Goal: Task Accomplishment & Management: Manage account settings

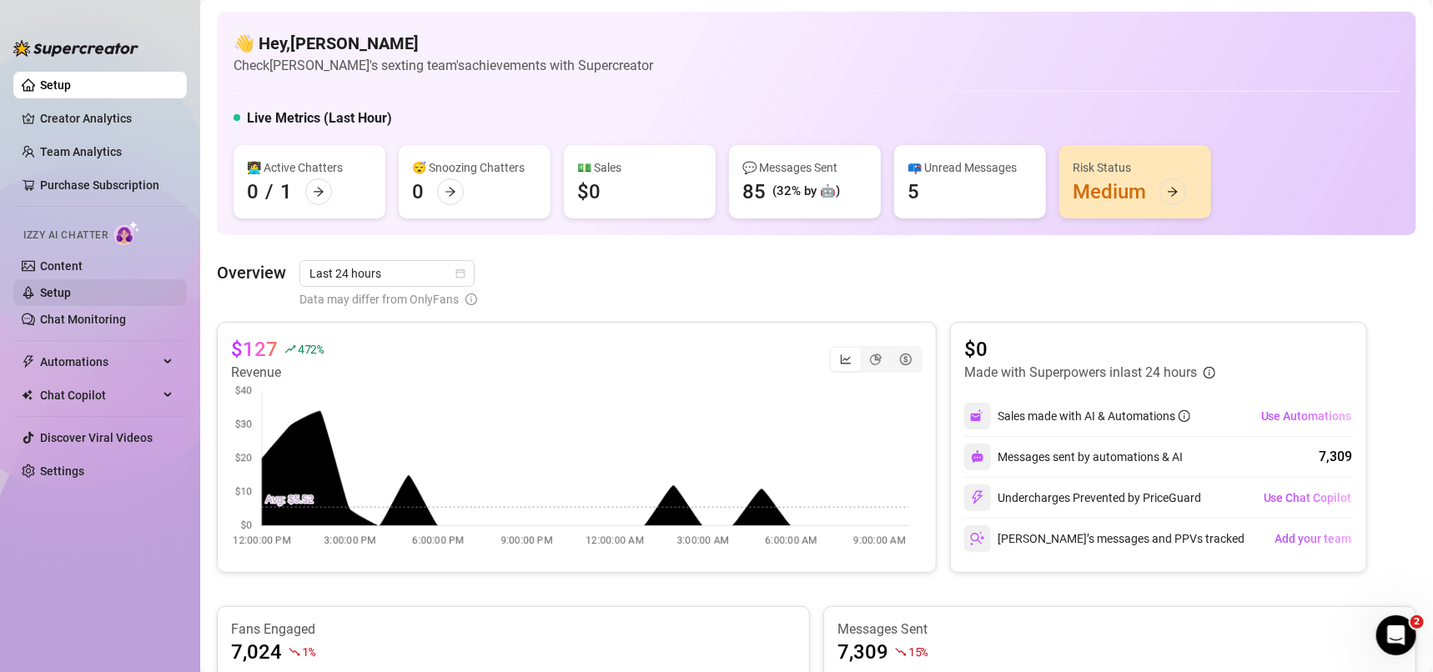
click at [71, 293] on link "Setup" at bounding box center [55, 292] width 31 height 13
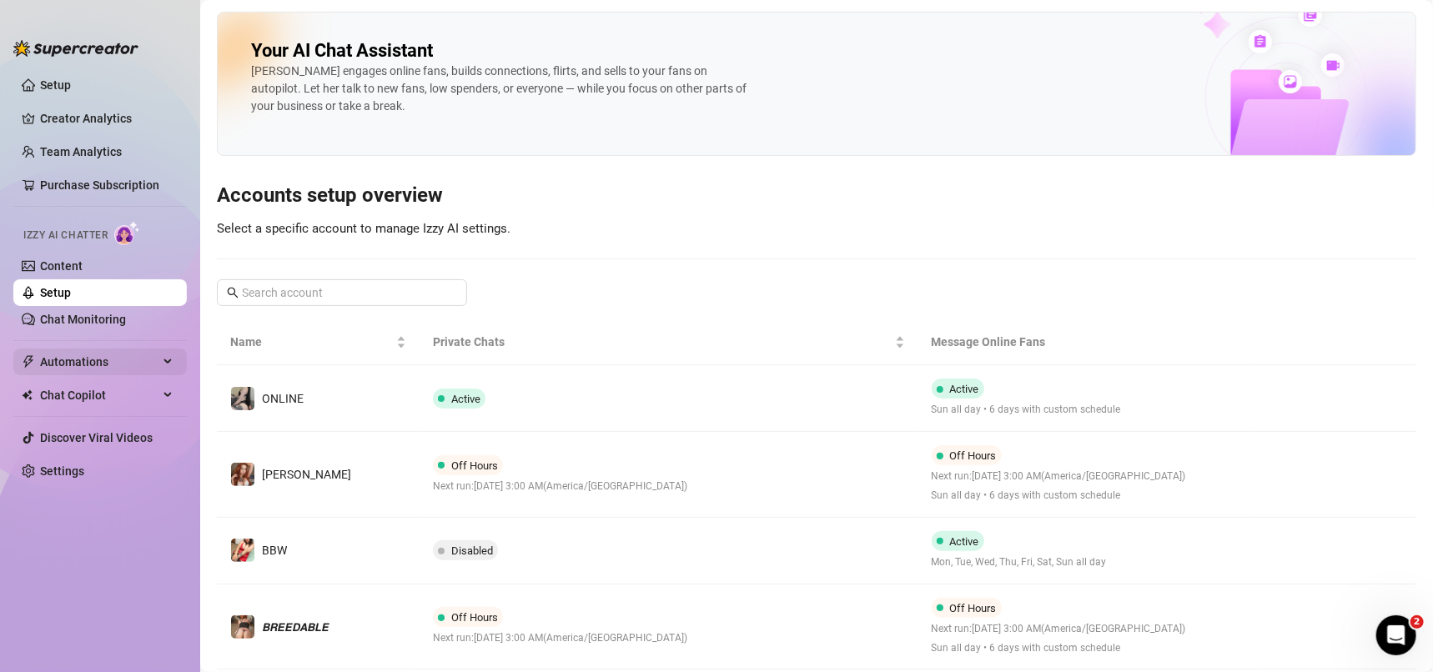
click at [101, 374] on span "Automations" at bounding box center [99, 362] width 118 height 27
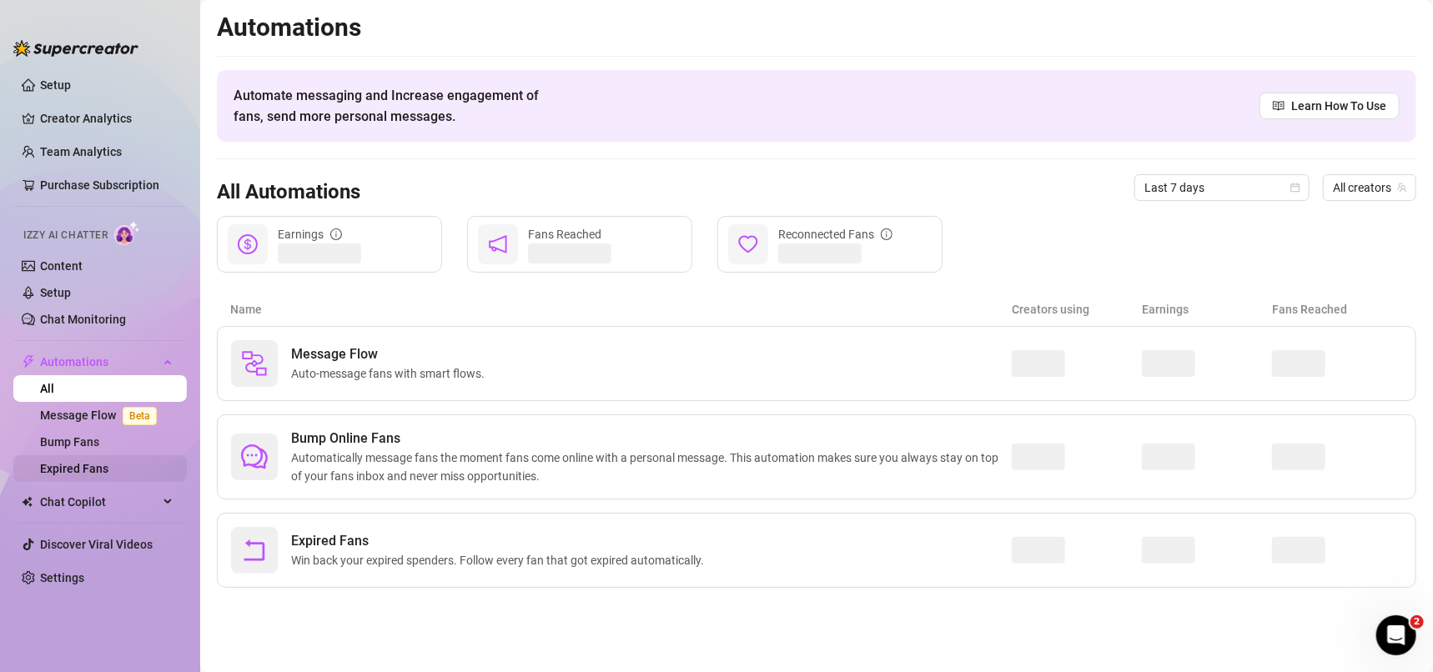
click at [108, 474] on link "Expired Fans" at bounding box center [74, 468] width 68 height 13
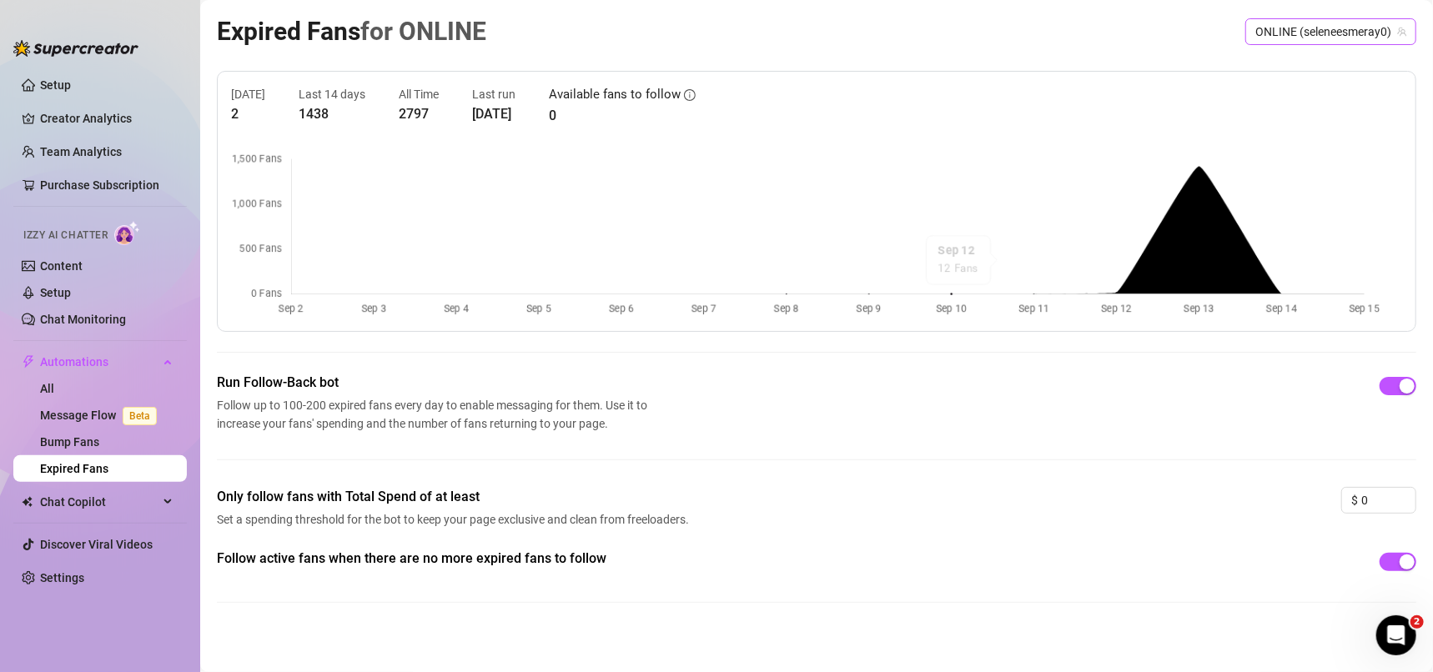
click at [1307, 26] on span "ONLINE (seleneesmeray0)" at bounding box center [1331, 31] width 151 height 25
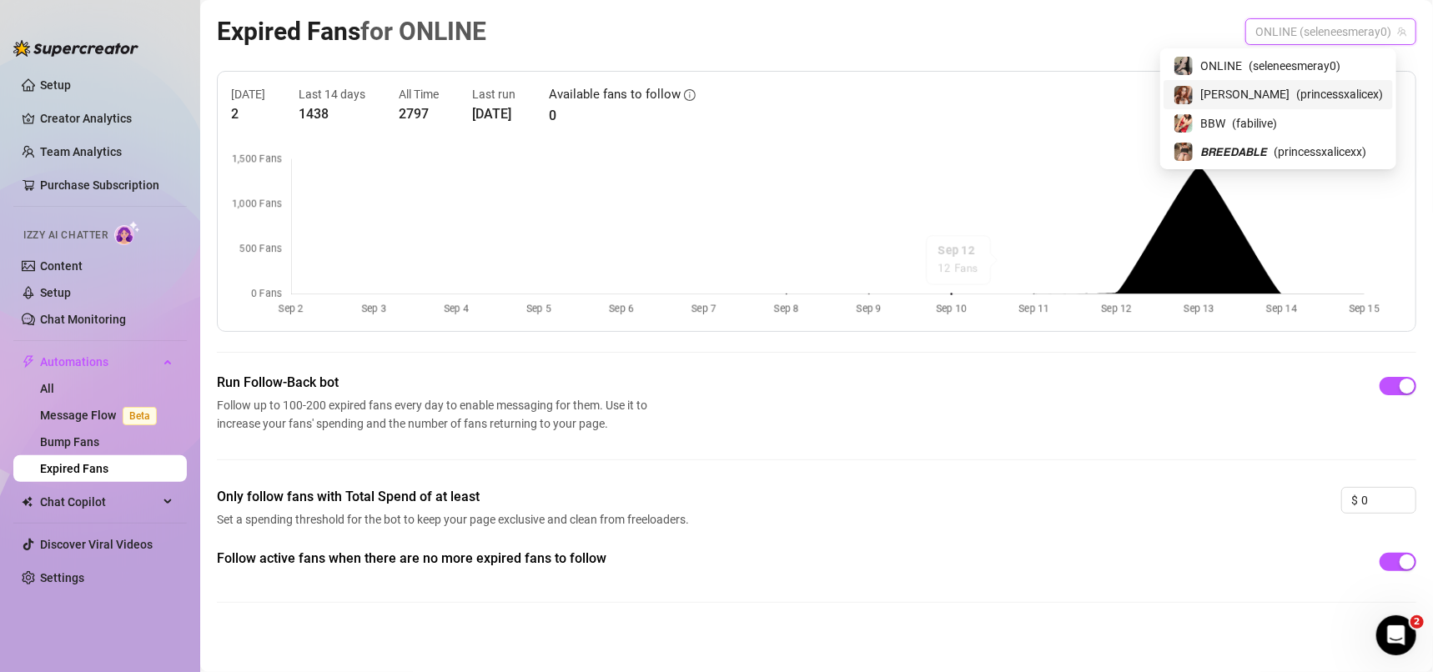
click at [1296, 90] on span "( princessxalicex )" at bounding box center [1339, 94] width 87 height 18
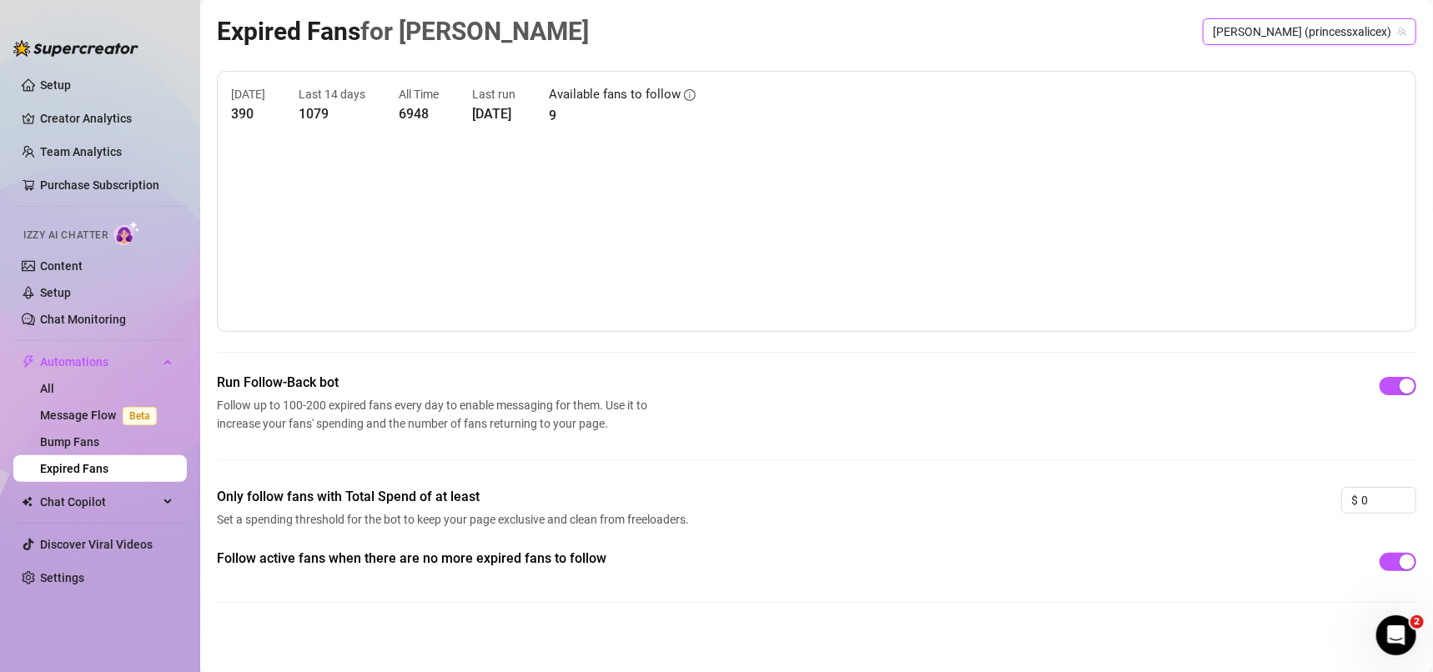
click at [1295, 37] on span "[PERSON_NAME] (princessxalicex)" at bounding box center [1310, 31] width 194 height 25
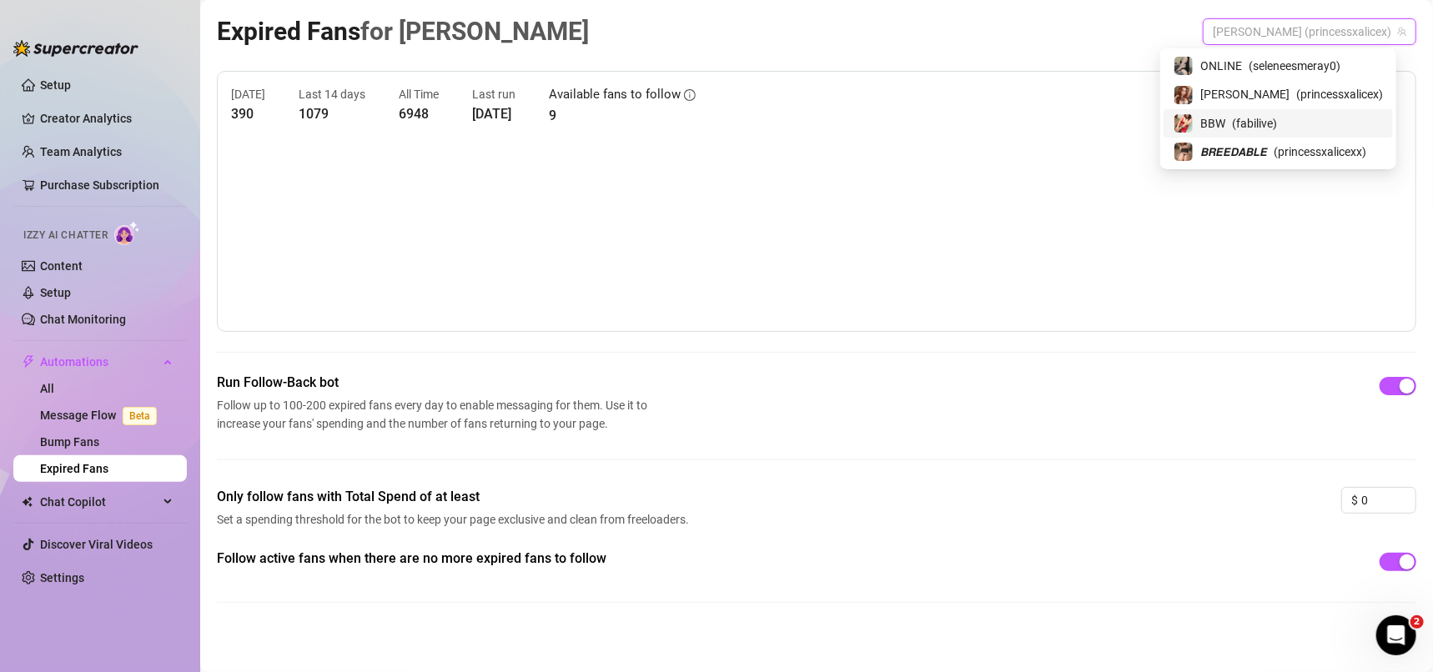
click at [1273, 123] on span "( fabilive )" at bounding box center [1254, 123] width 45 height 18
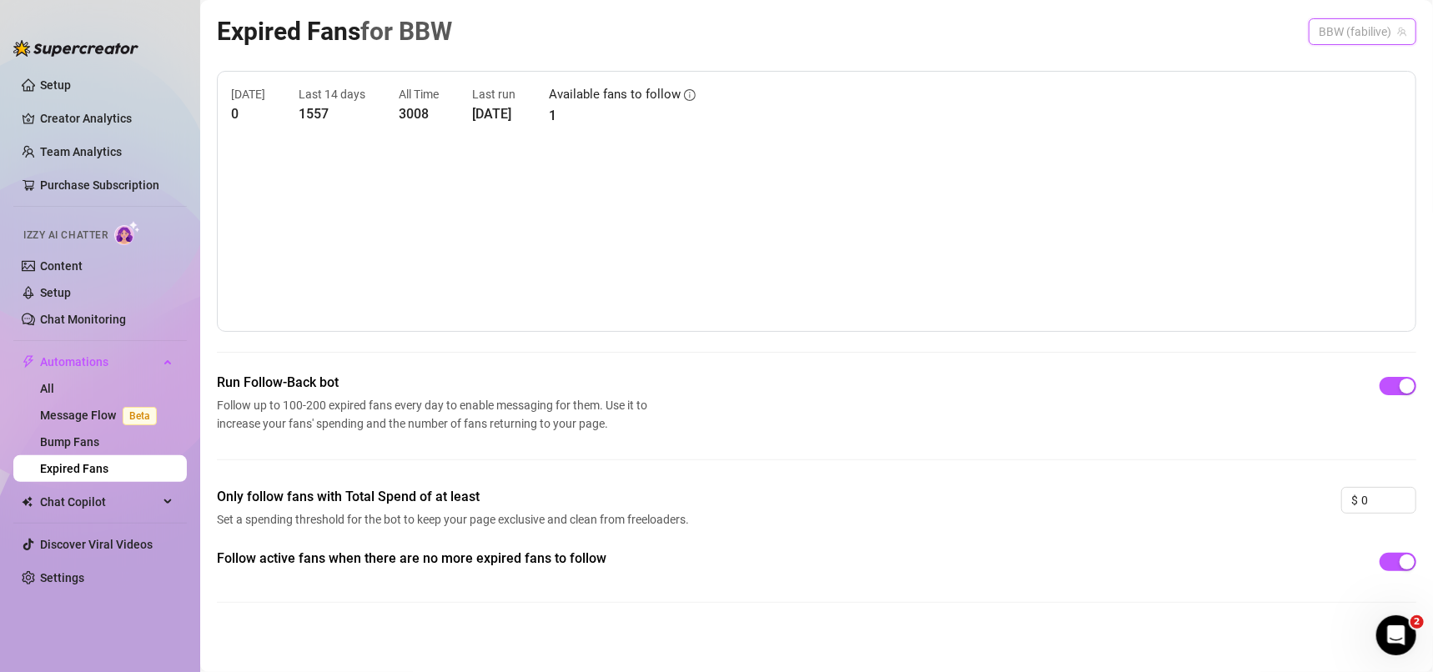
click at [1323, 42] on span "BBW (fabilive)" at bounding box center [1363, 31] width 88 height 25
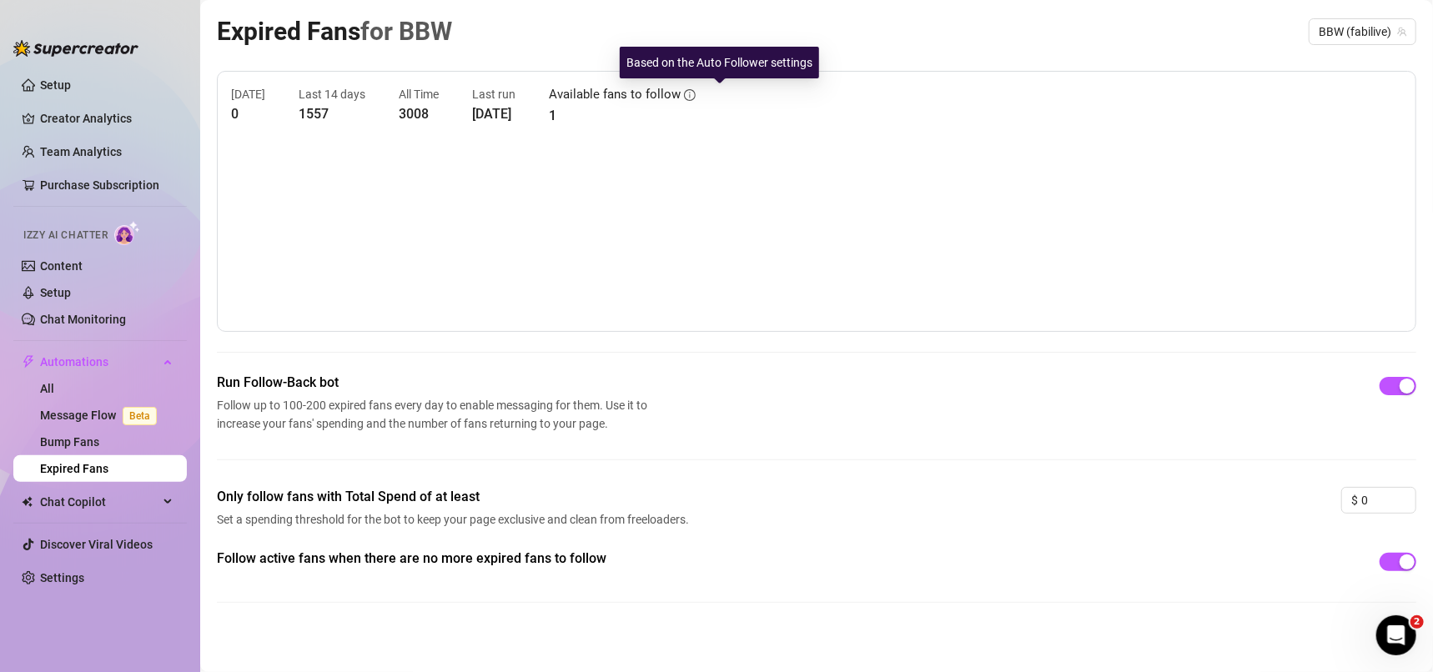
click at [696, 91] on icon "info-circle" at bounding box center [690, 95] width 12 height 12
click at [1361, 25] on span "BBW (fabilive)" at bounding box center [1363, 31] width 88 height 25
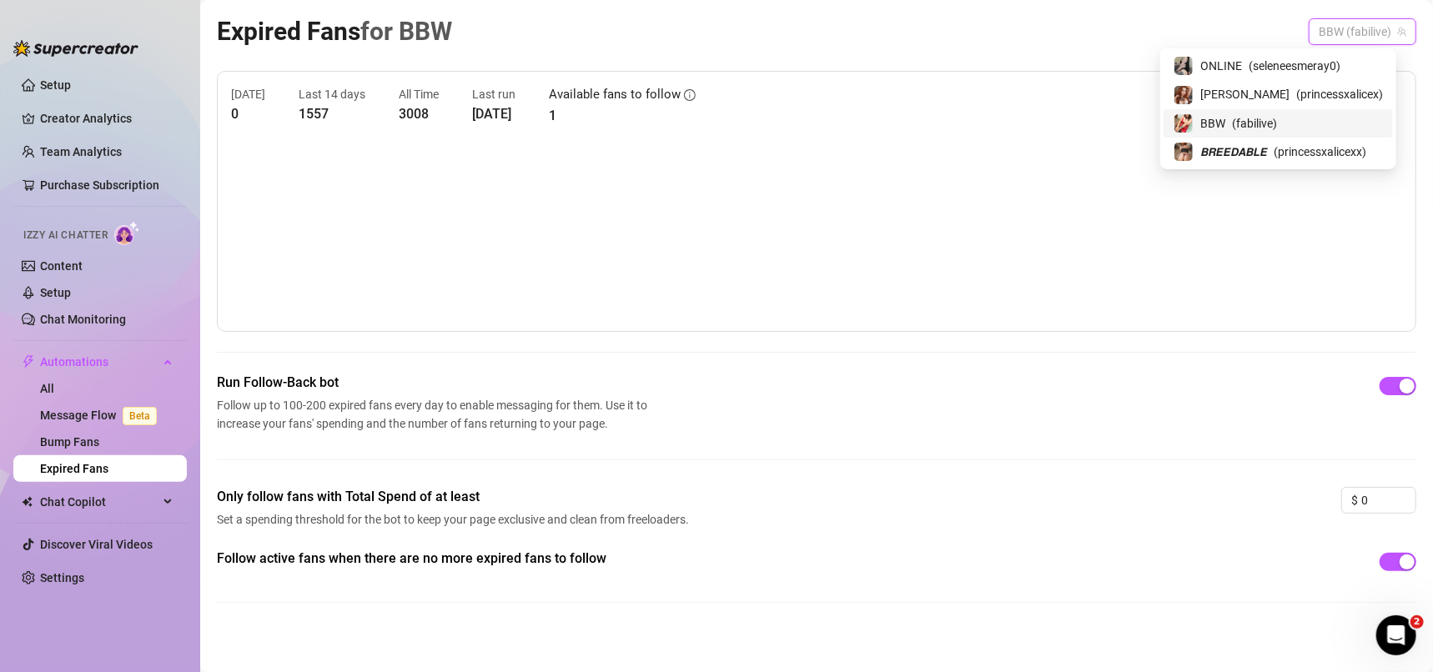
drag, startPoint x: 804, startPoint y: 57, endPoint x: 671, endPoint y: 113, distance: 144.7
click at [803, 56] on div "Expired Fans for BBW BBW (fabilive) [DATE] 0 Last 14 days 1557 All Time 3008 La…" at bounding box center [817, 321] width 1200 height 618
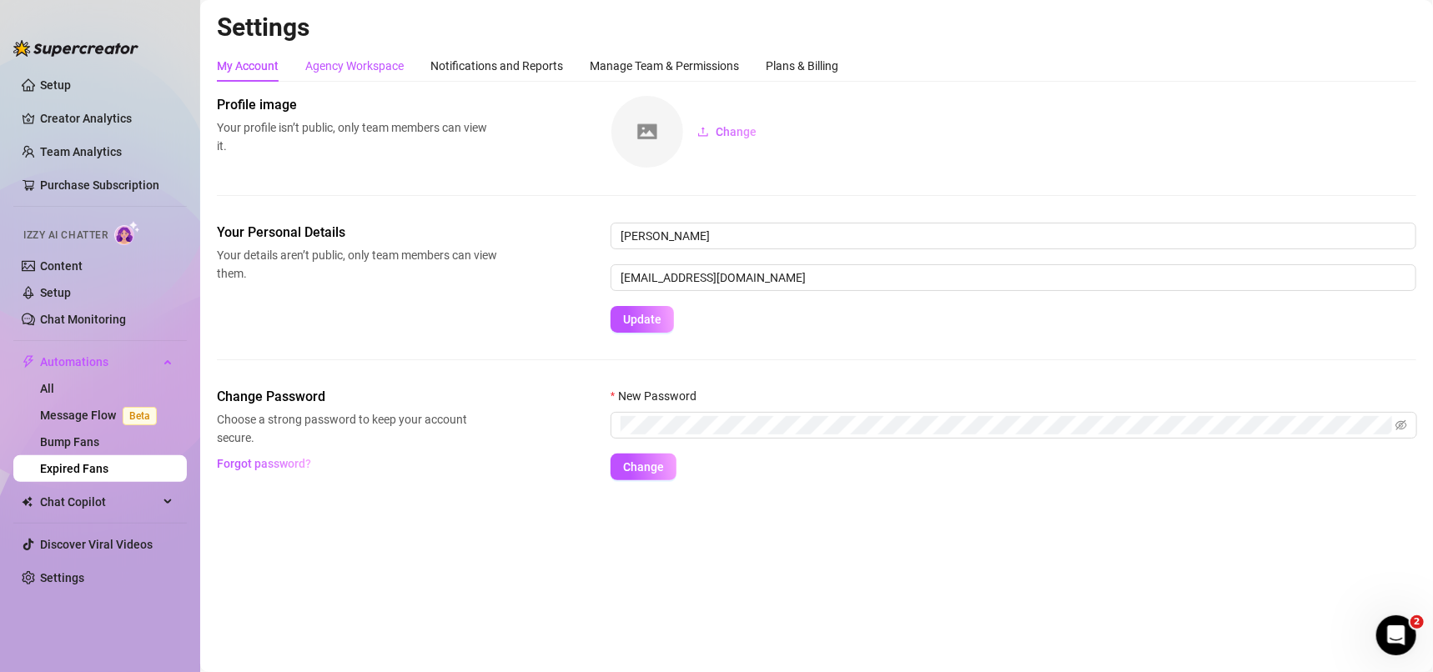
click at [360, 62] on div "Agency Workspace" at bounding box center [354, 66] width 98 height 18
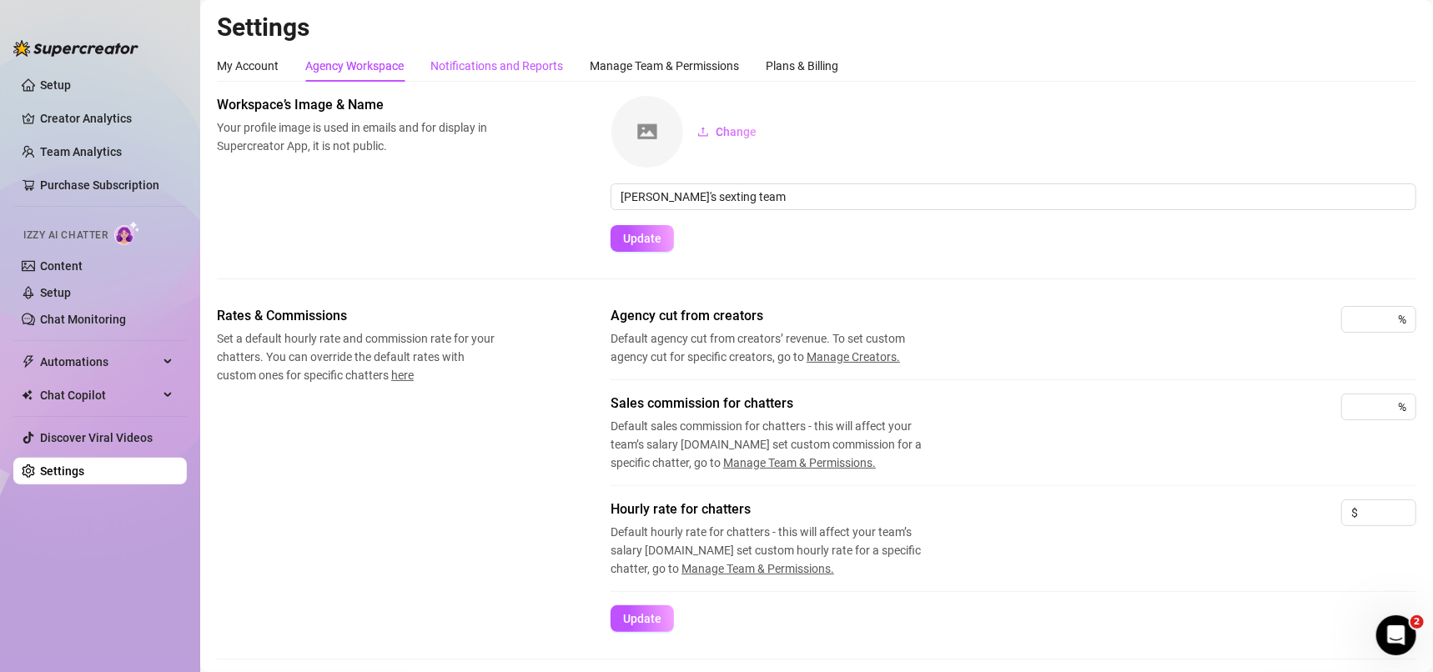
click at [520, 68] on div "Notifications and Reports" at bounding box center [496, 66] width 133 height 18
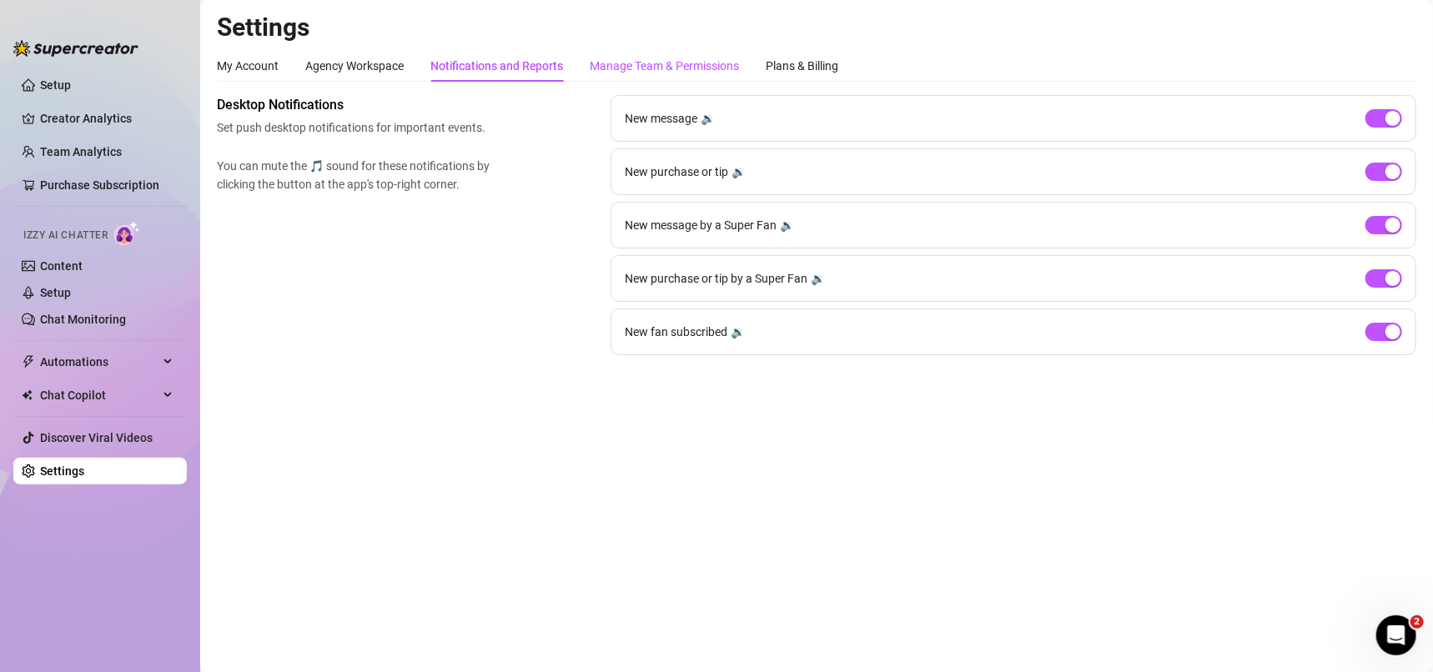
click at [690, 71] on div "Manage Team & Permissions" at bounding box center [664, 66] width 149 height 18
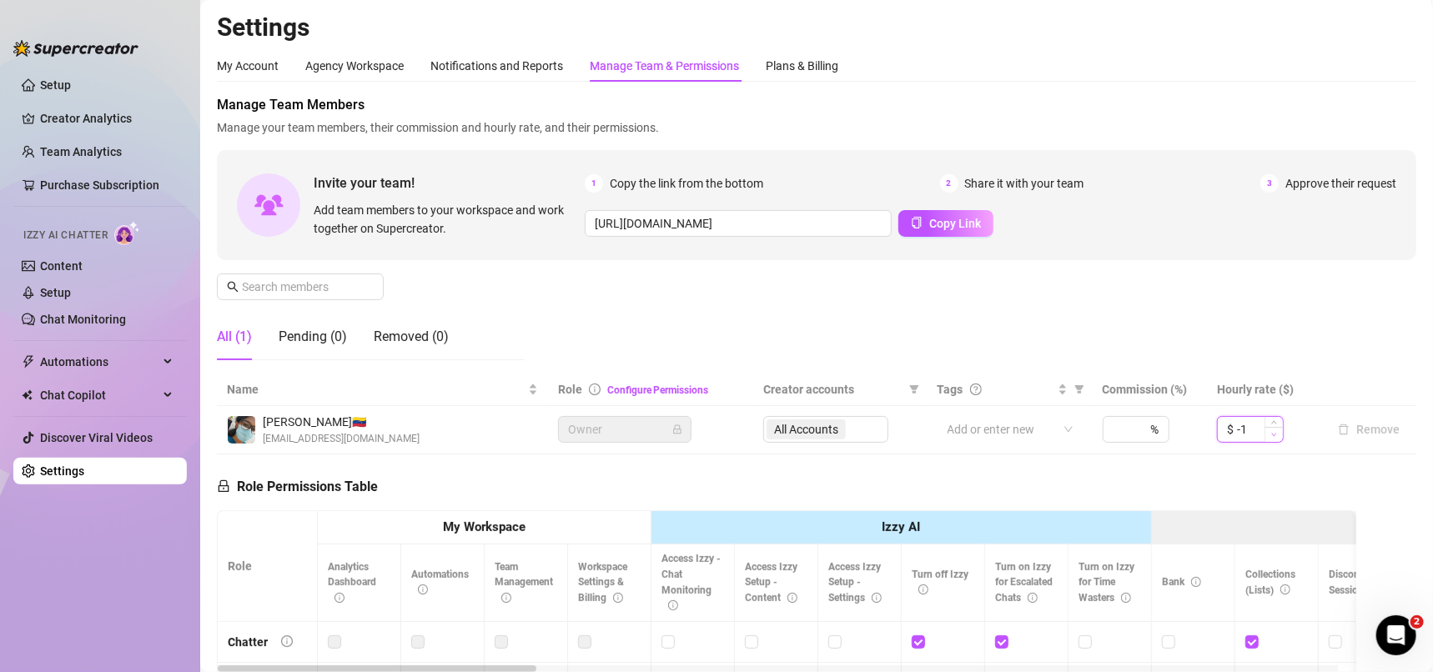
click at [1271, 434] on icon "down" at bounding box center [1274, 435] width 6 height 6
click at [1271, 422] on icon "up" at bounding box center [1274, 425] width 6 height 6
click at [1237, 429] on input "-1" at bounding box center [1260, 429] width 46 height 25
type input "0"
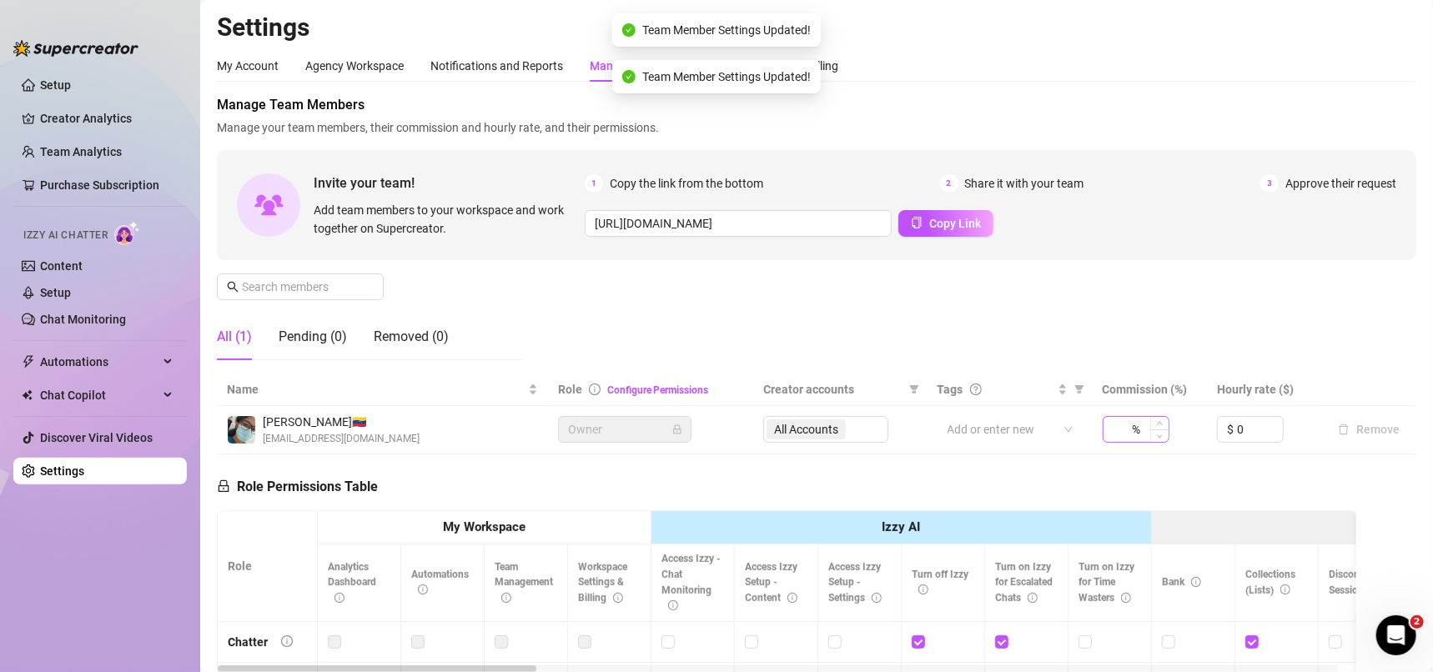
click at [1120, 426] on div "%" at bounding box center [1136, 429] width 67 height 27
type input "25"
click at [1169, 230] on div "[URL][DOMAIN_NAME] Copy Link" at bounding box center [991, 223] width 812 height 27
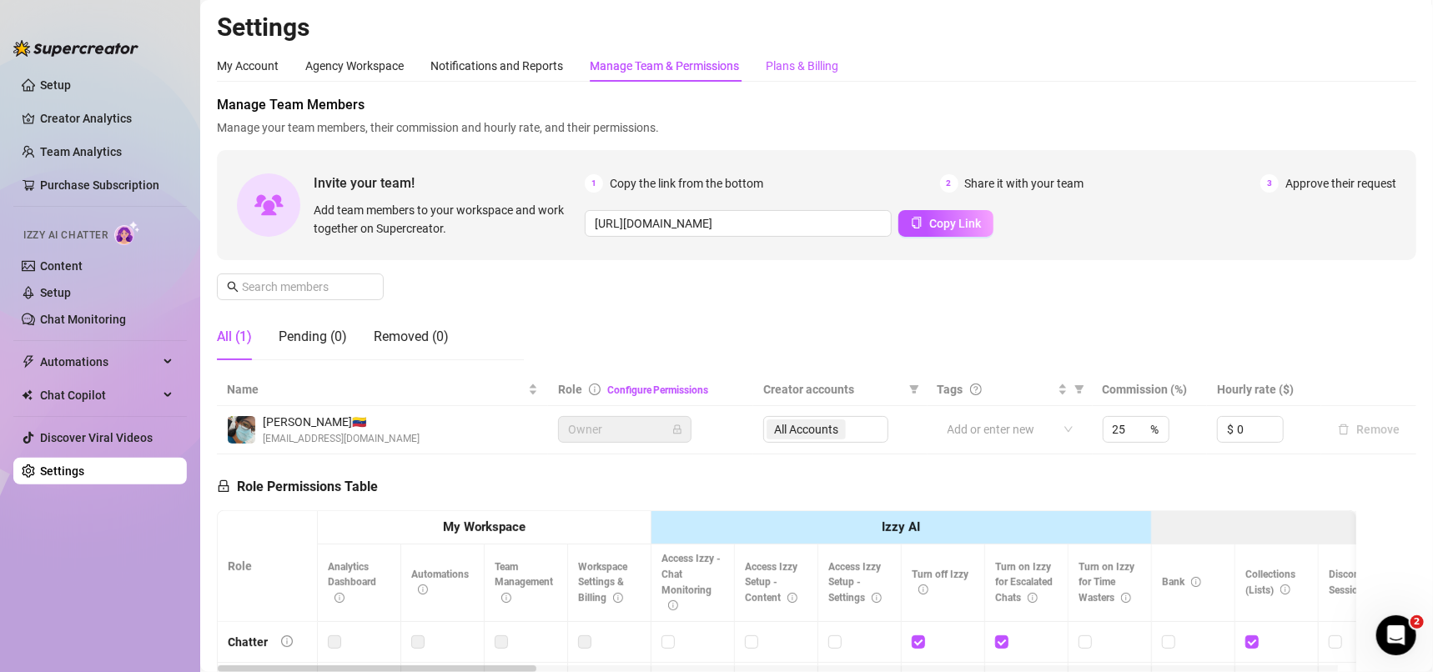
click at [829, 60] on div "Plans & Billing" at bounding box center [802, 66] width 73 height 18
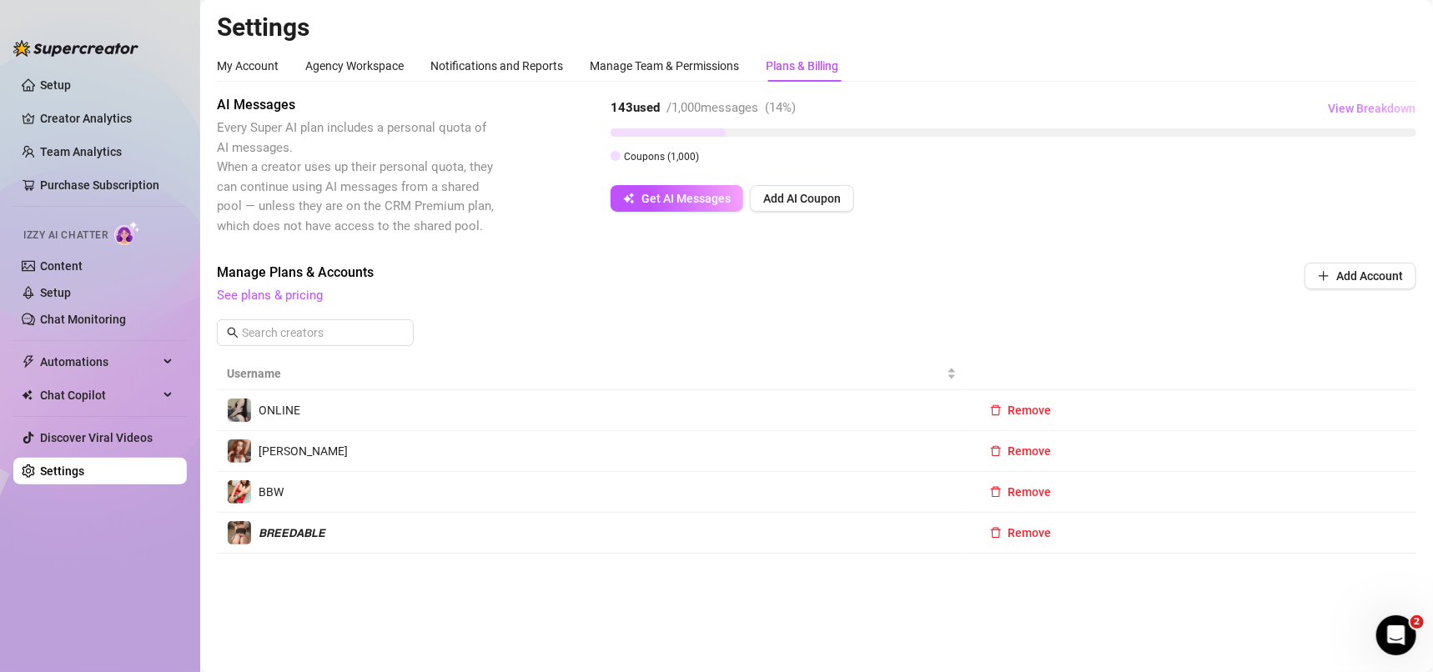
click at [1396, 105] on span "View Breakdown" at bounding box center [1372, 108] width 88 height 13
click at [482, 264] on span "Manage Plans & Accounts" at bounding box center [704, 273] width 974 height 20
click at [710, 55] on div "Manage Team & Permissions" at bounding box center [664, 66] width 149 height 32
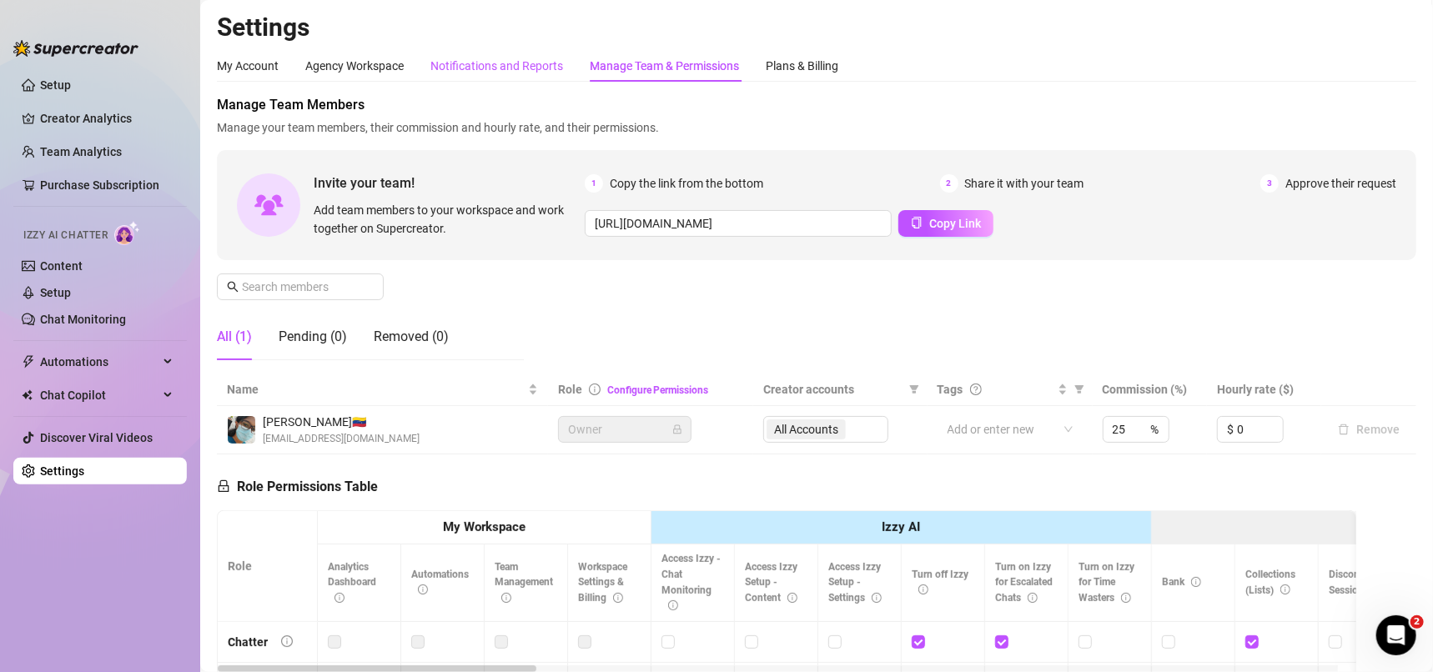
click at [519, 73] on div "Notifications and Reports" at bounding box center [496, 66] width 133 height 18
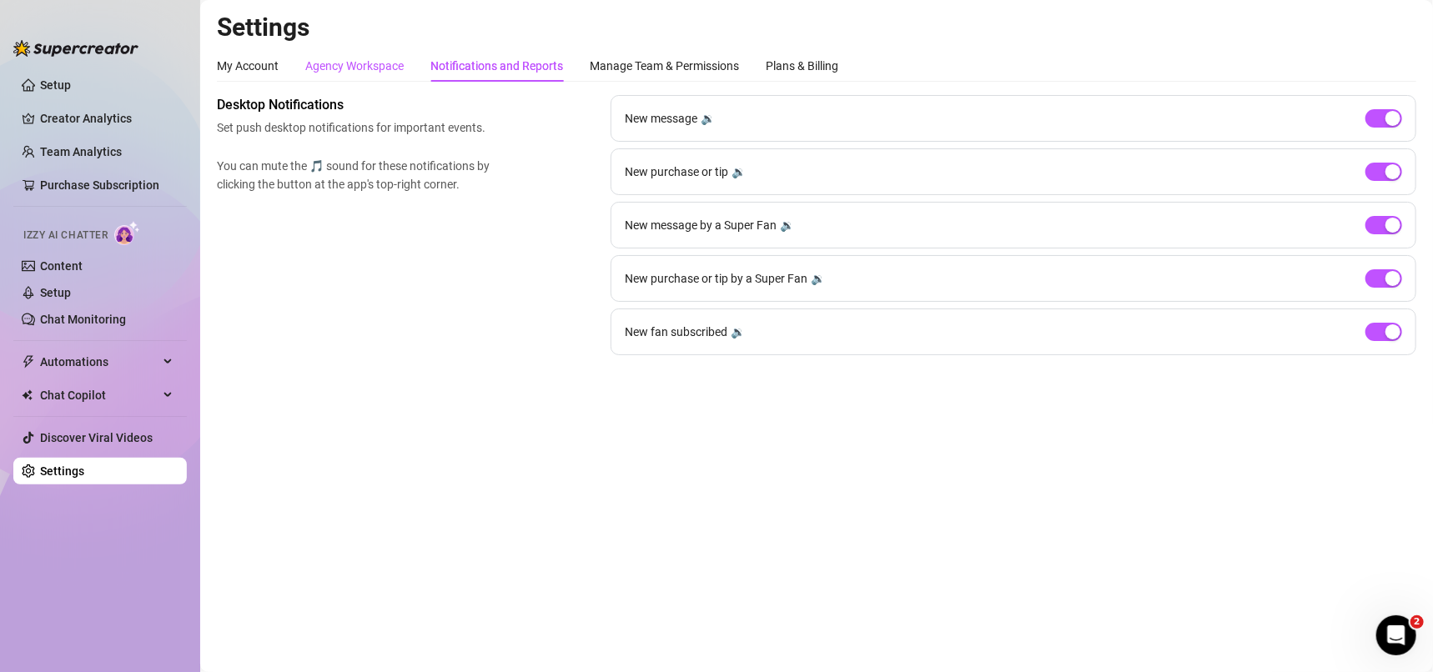
click at [386, 69] on div "Agency Workspace" at bounding box center [354, 66] width 98 height 18
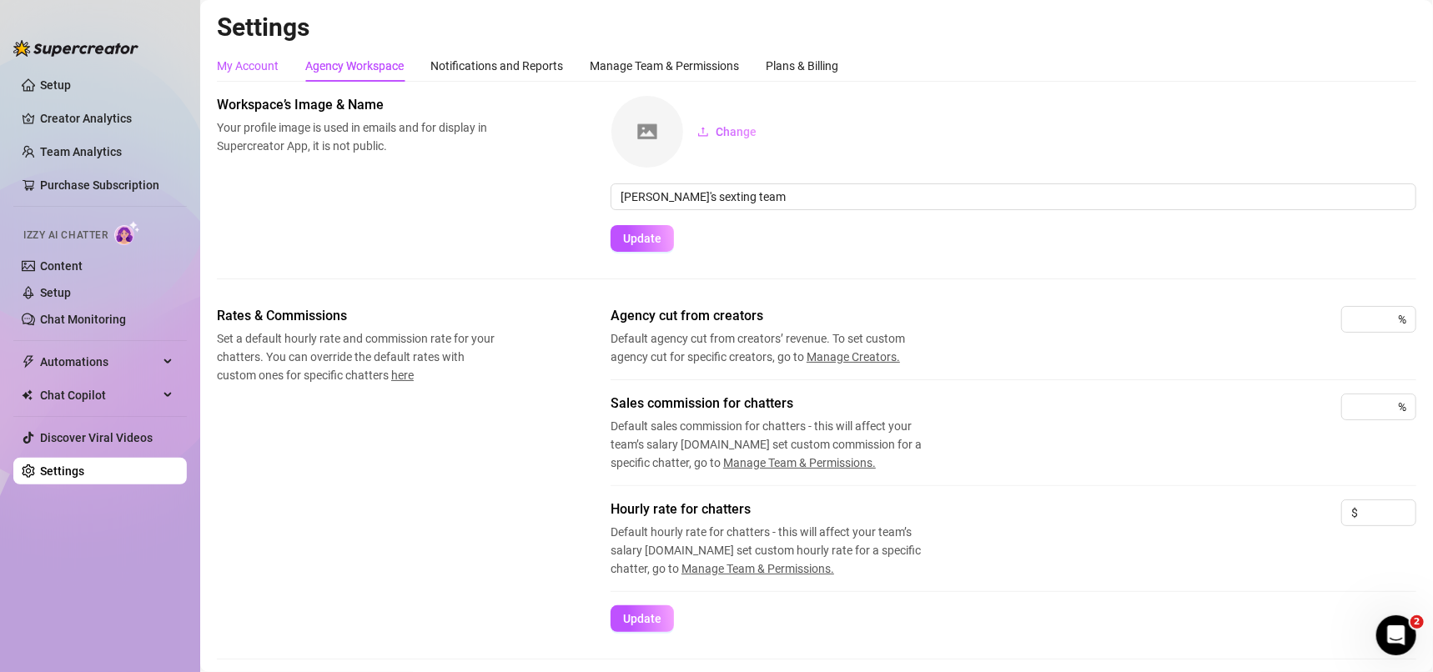
click at [259, 73] on div "My Account" at bounding box center [248, 66] width 62 height 18
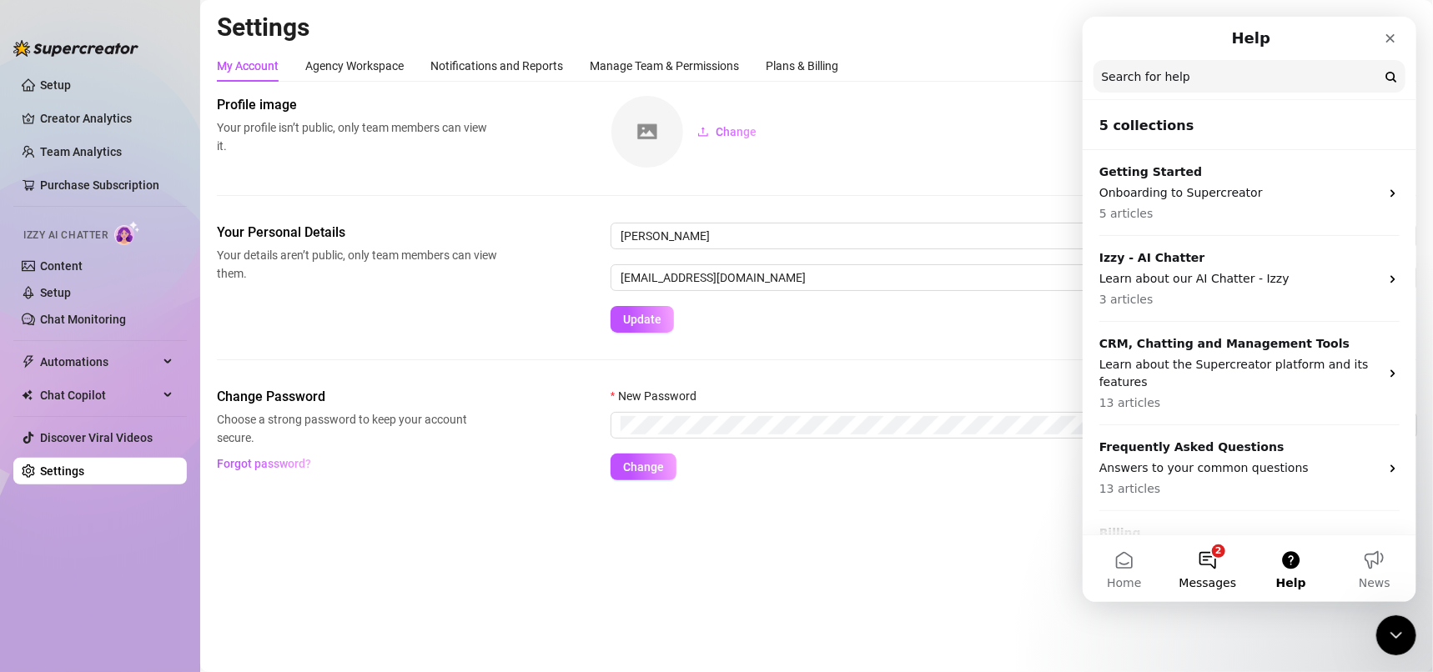
drag, startPoint x: 1189, startPoint y: 576, endPoint x: 2279, endPoint y: 627, distance: 1091.5
click at [1189, 577] on span "Messages" at bounding box center [1208, 583] width 58 height 12
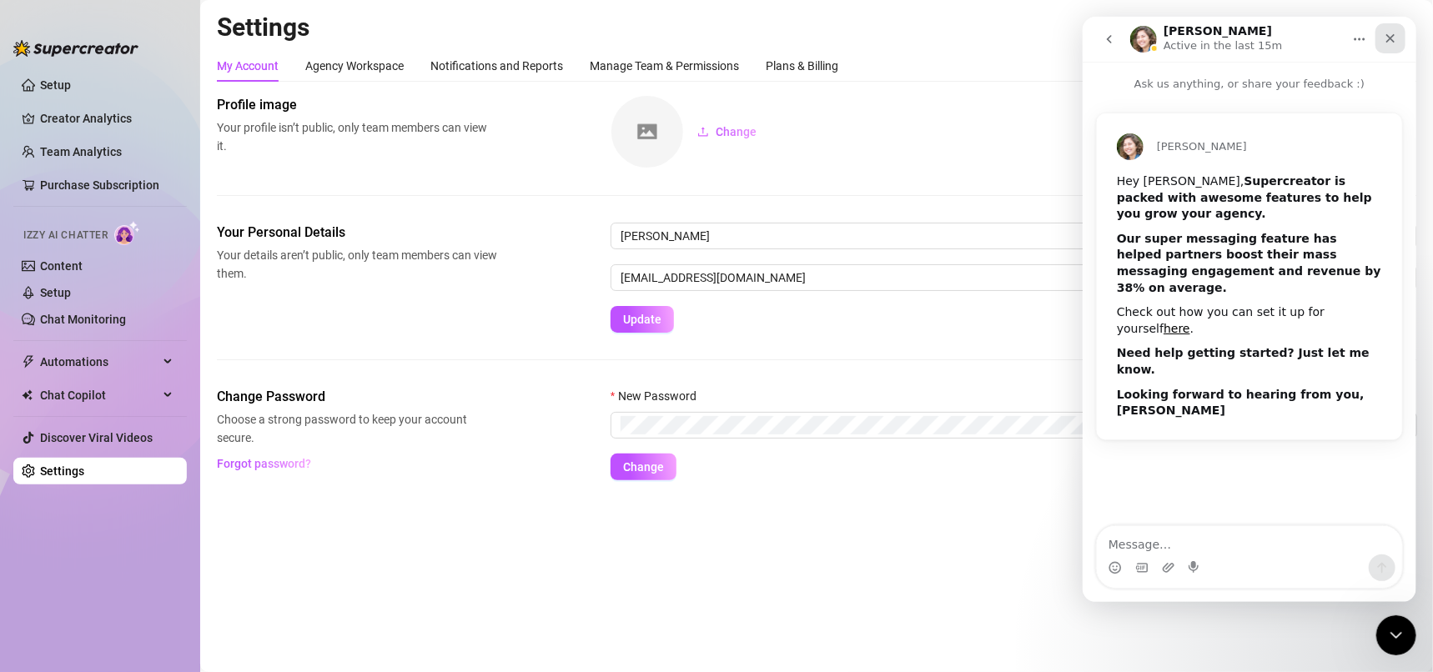
click at [1390, 35] on icon "Close" at bounding box center [1389, 38] width 13 height 13
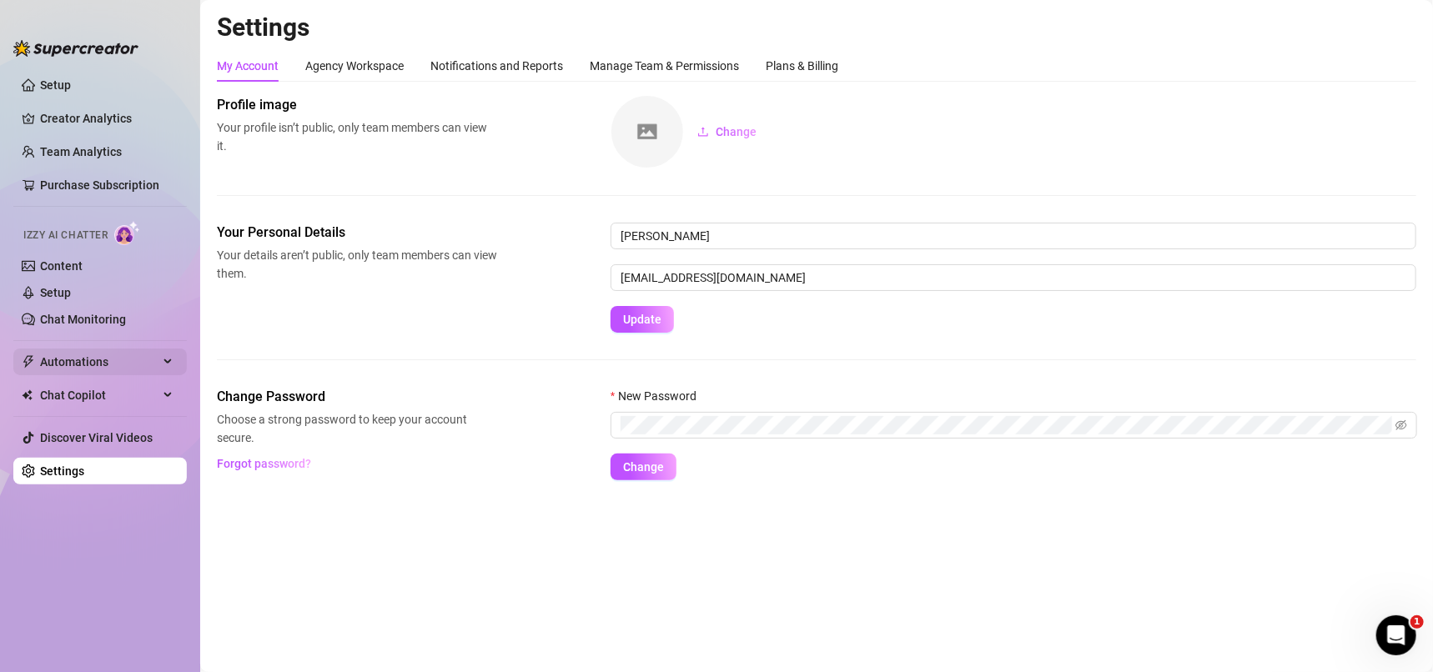
click at [118, 349] on span "Automations" at bounding box center [99, 362] width 118 height 27
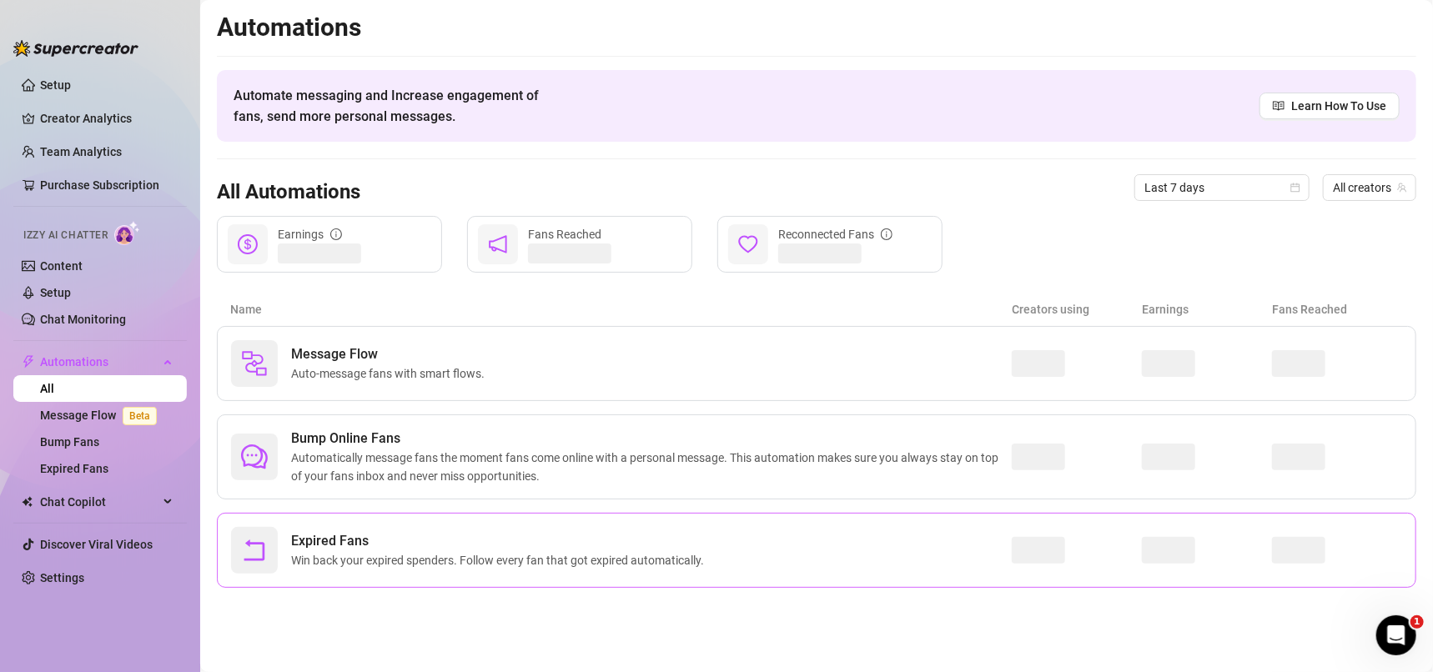
click at [650, 530] on div "Expired Fans Win back your expired spenders. Follow every fan that got expired …" at bounding box center [621, 550] width 781 height 47
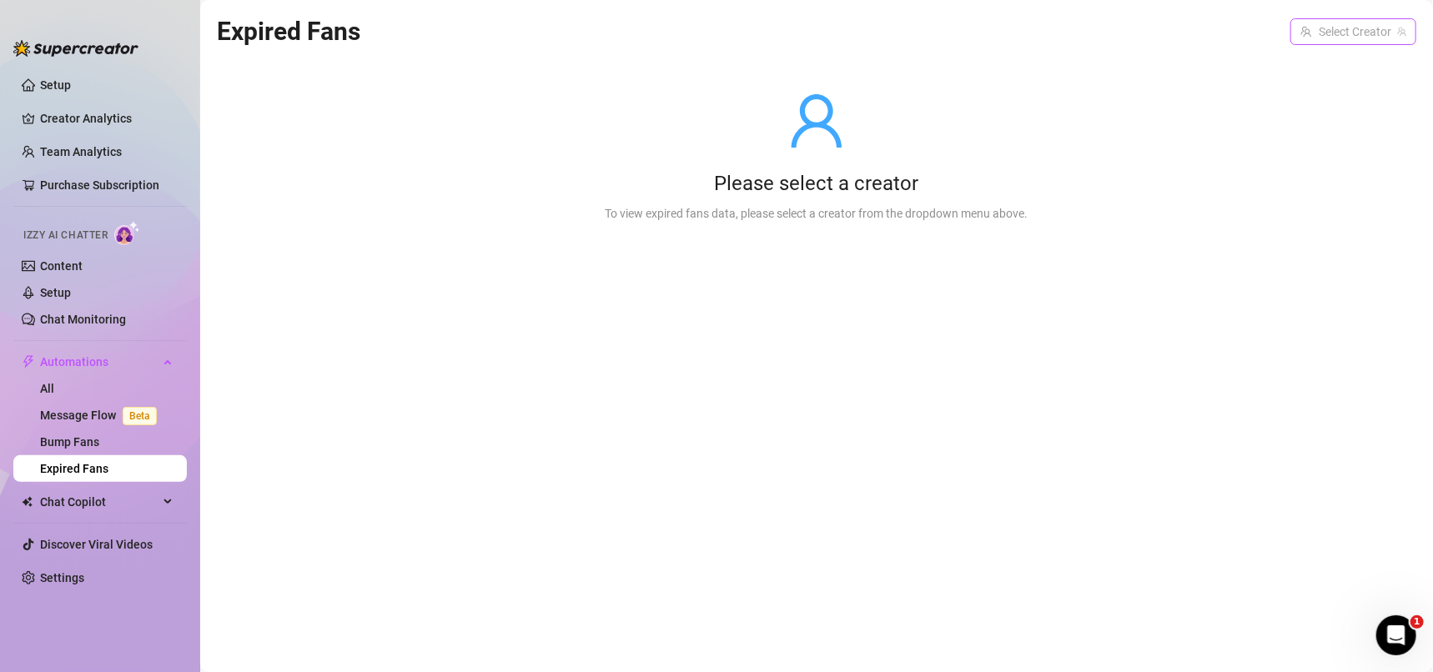
click at [1352, 30] on input "search" at bounding box center [1346, 31] width 91 height 25
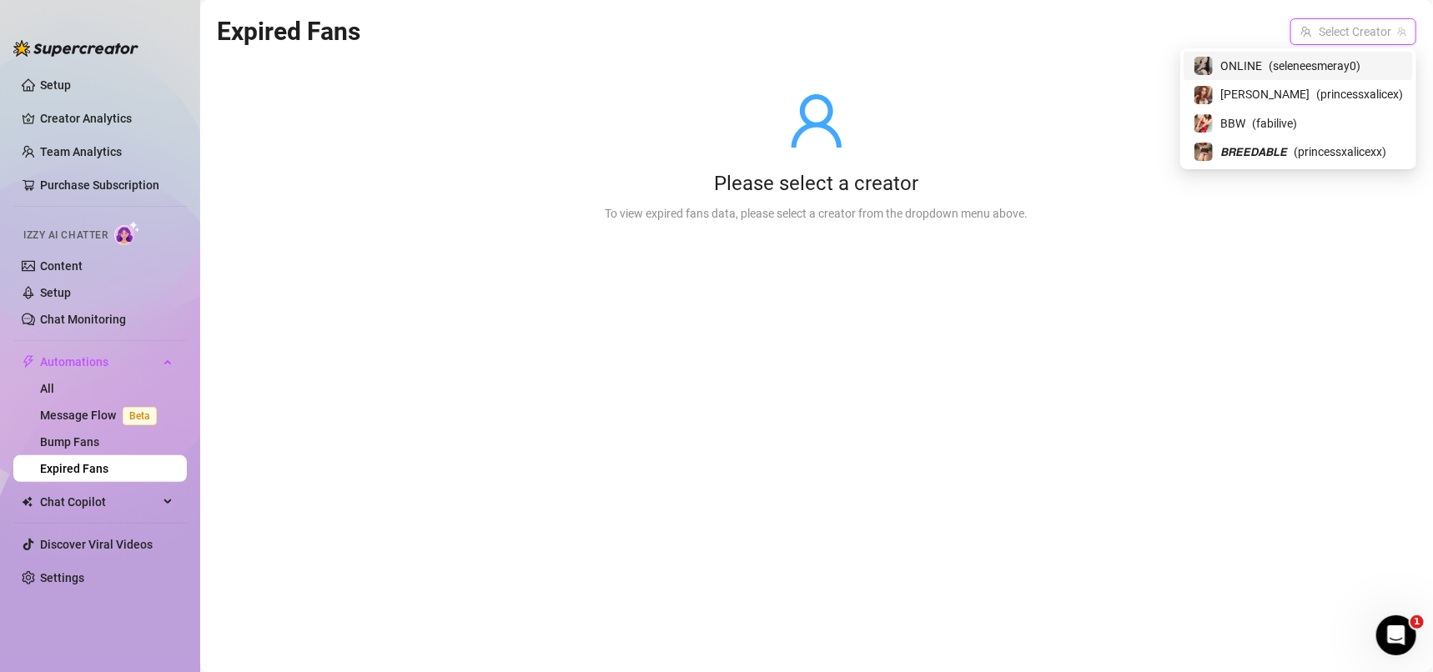
click at [1326, 60] on span "( seleneesmeray0 )" at bounding box center [1315, 66] width 92 height 18
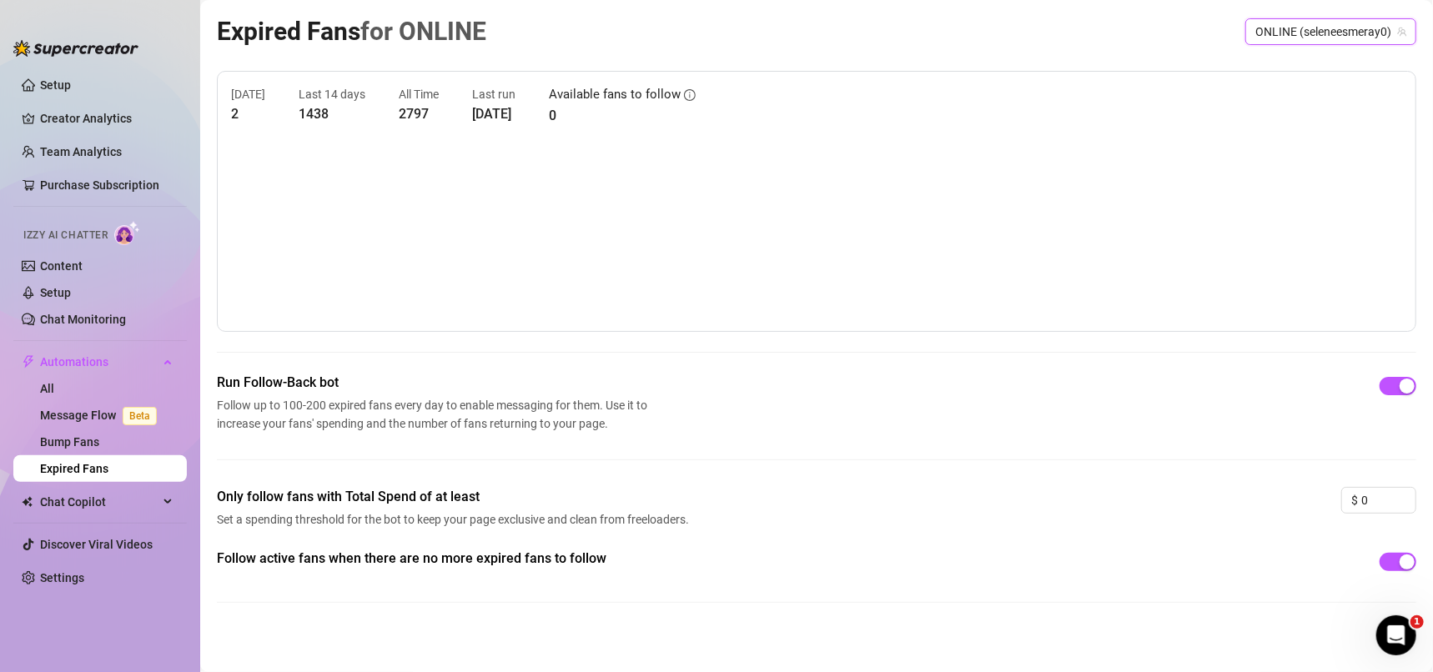
click at [1300, 32] on span "ONLINE (seleneesmeray0)" at bounding box center [1331, 31] width 151 height 25
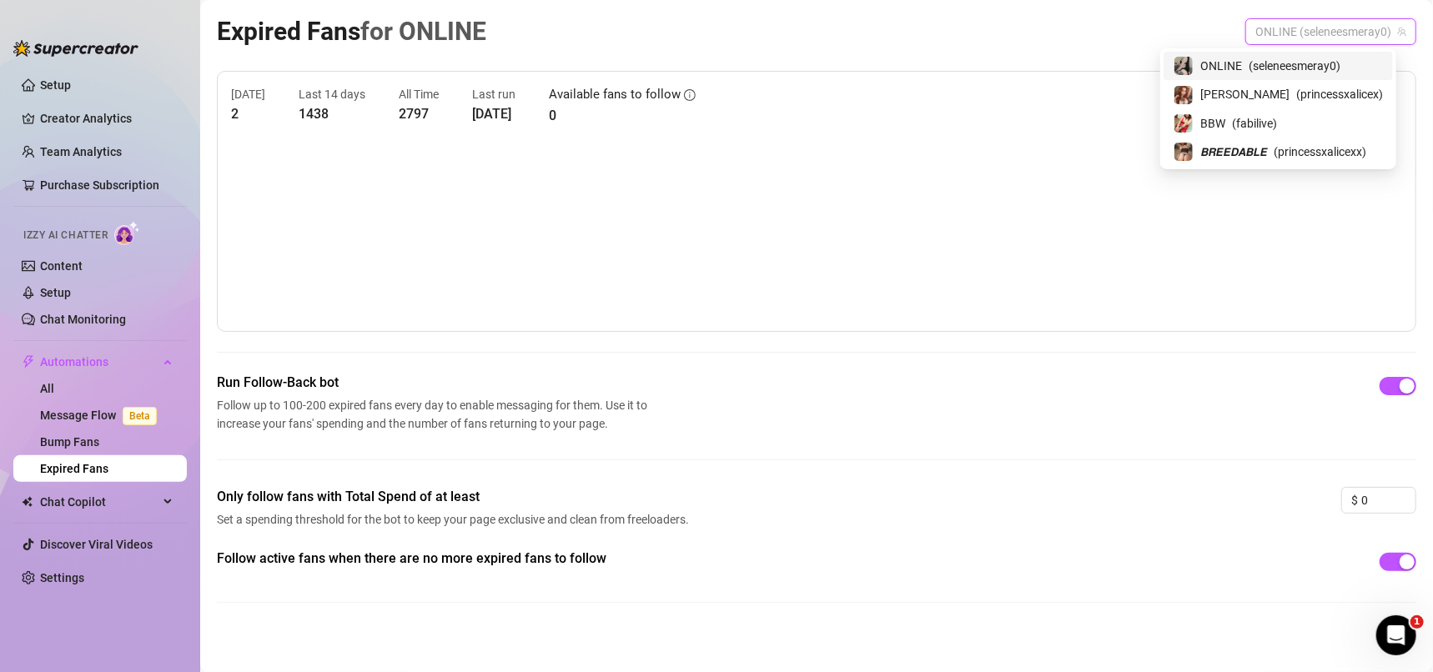
click at [1288, 84] on div "[PERSON_NAME] ( princessxalicex )" at bounding box center [1278, 94] width 209 height 20
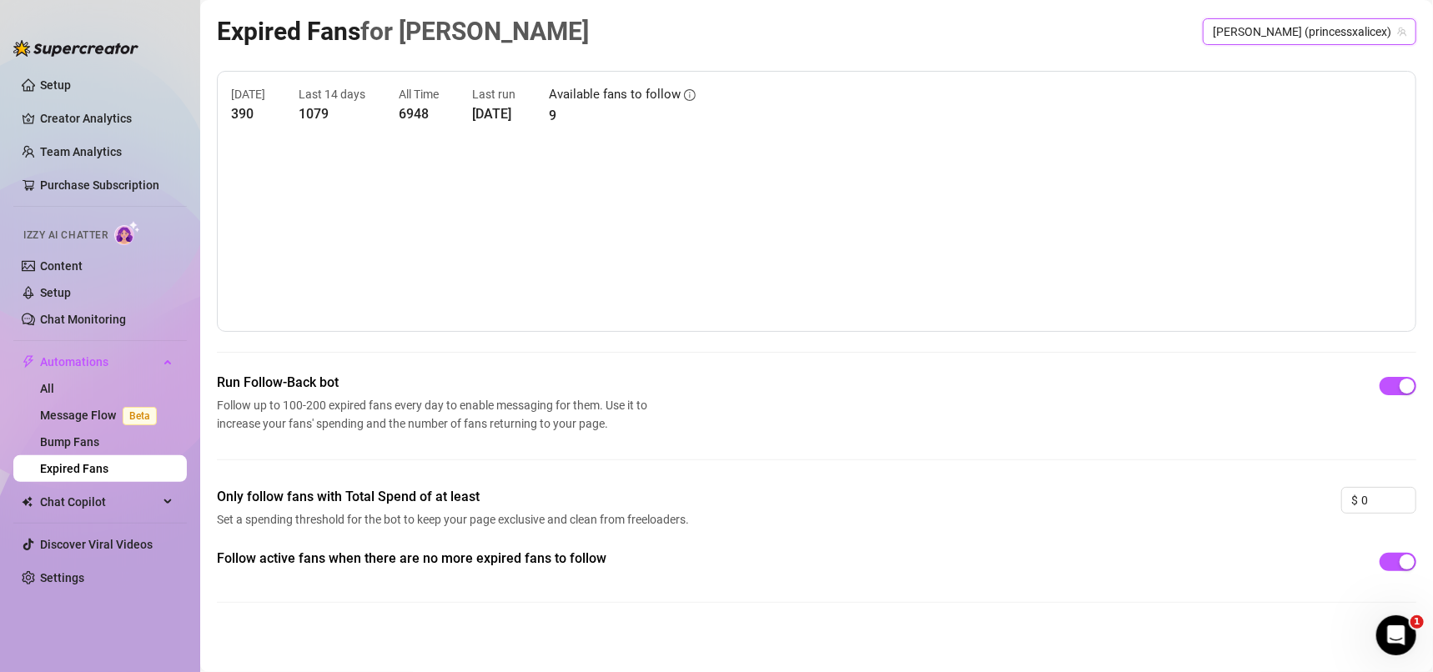
click at [1314, 39] on span "[PERSON_NAME] (princessxalicex)" at bounding box center [1310, 31] width 194 height 25
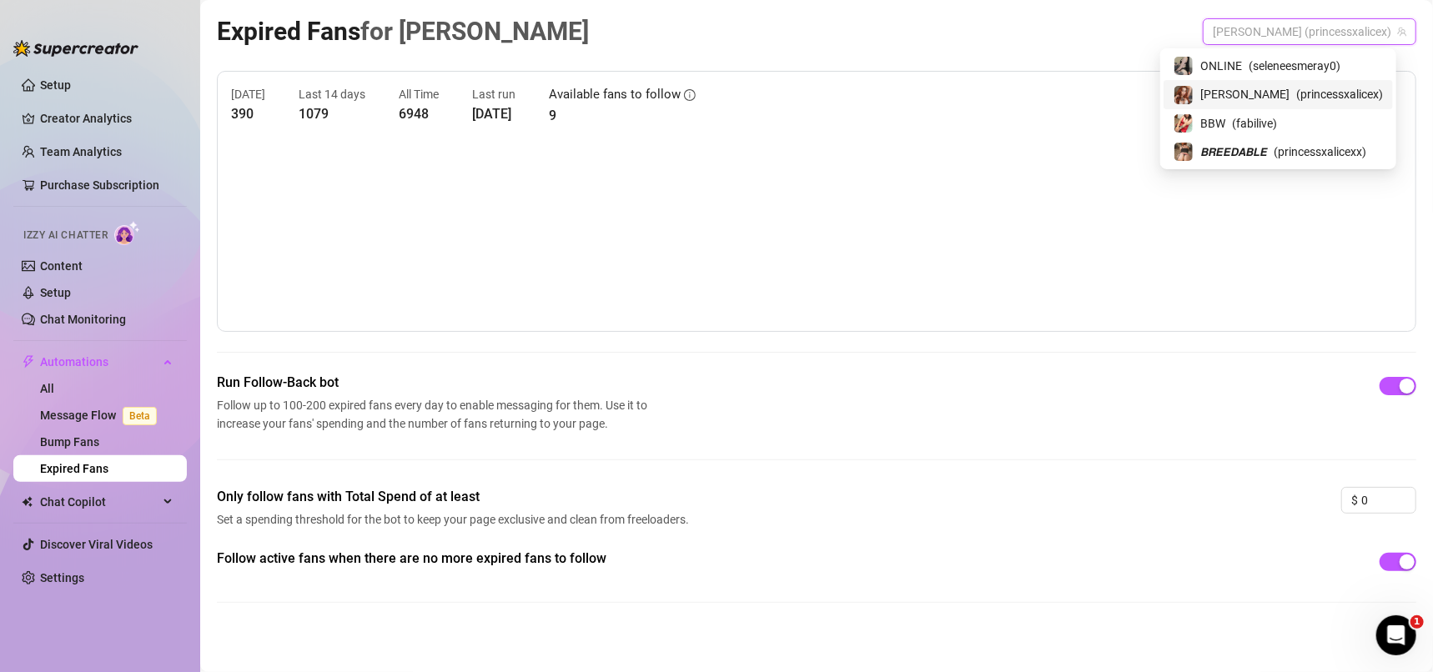
click at [1306, 116] on div "BBW ( fabilive )" at bounding box center [1278, 123] width 209 height 20
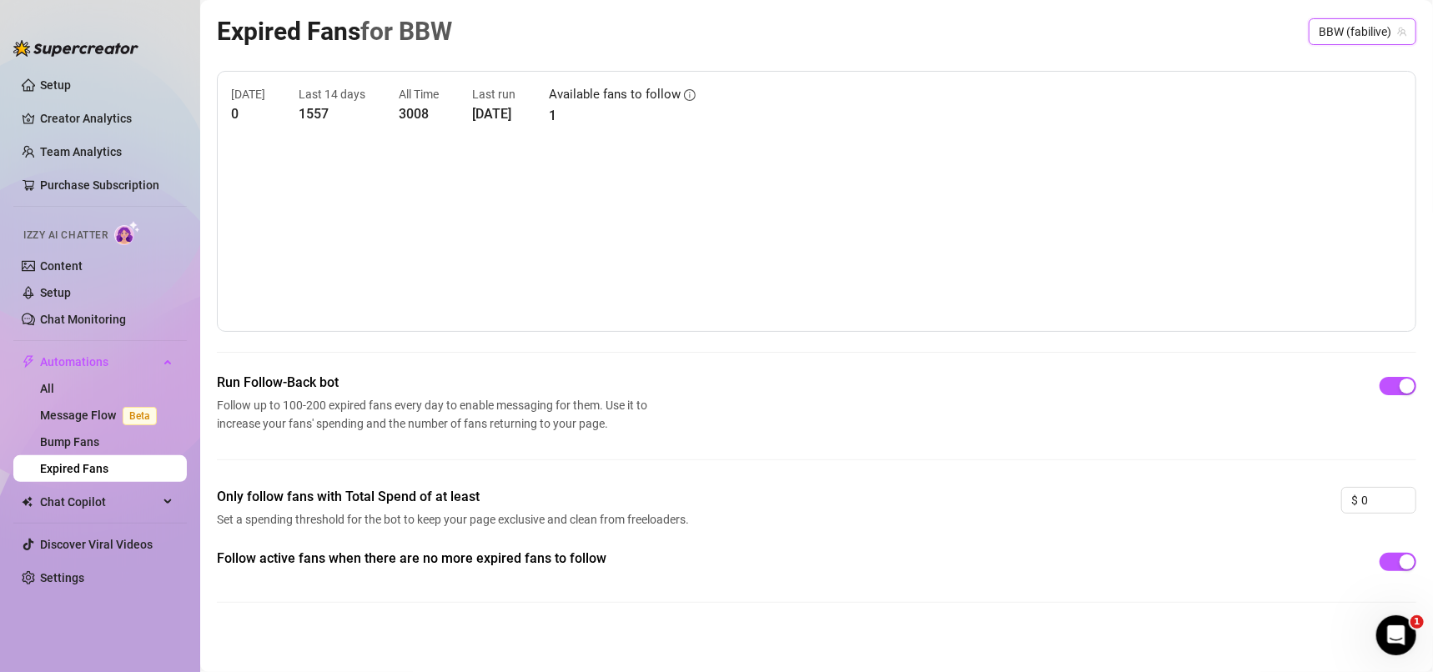
click at [1319, 20] on span "BBW (fabilive)" at bounding box center [1363, 31] width 88 height 25
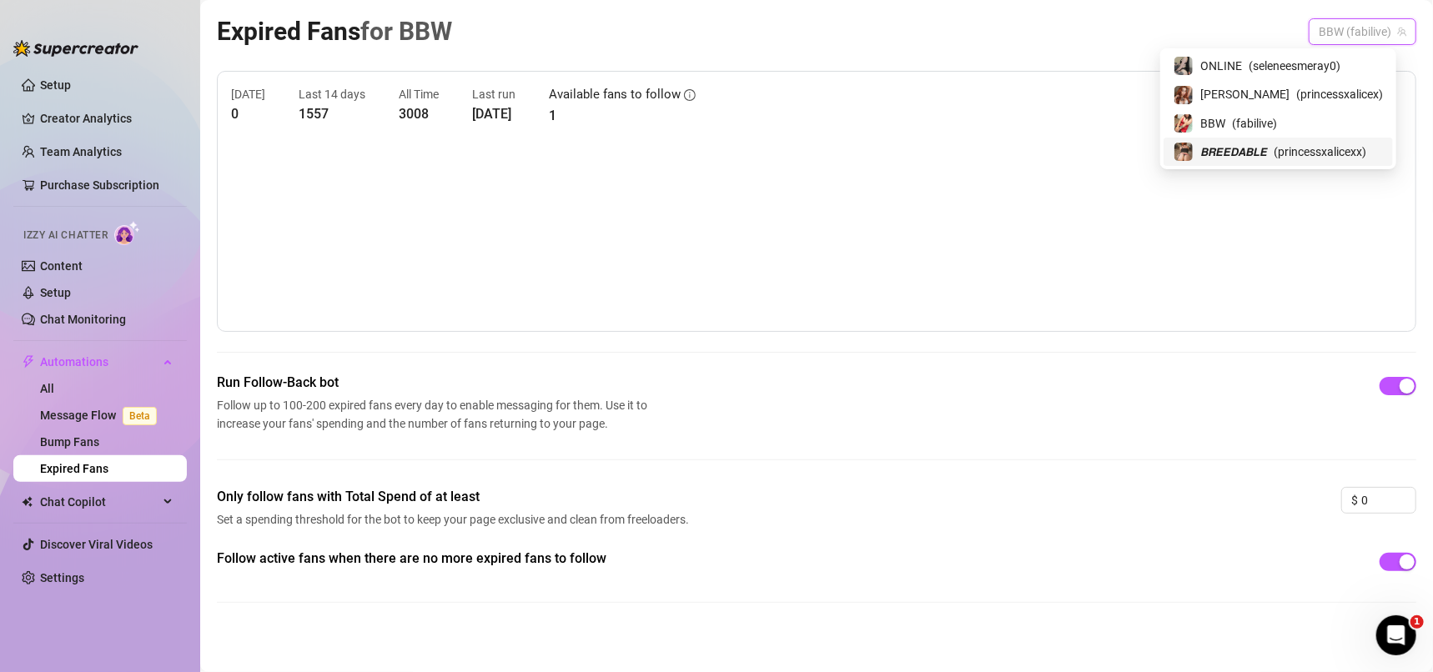
click at [1316, 138] on div "𝘽𝙍𝙀𝙀𝘿𝘼𝘽𝙇𝙀 ( princessxalicexx )" at bounding box center [1278, 152] width 229 height 28
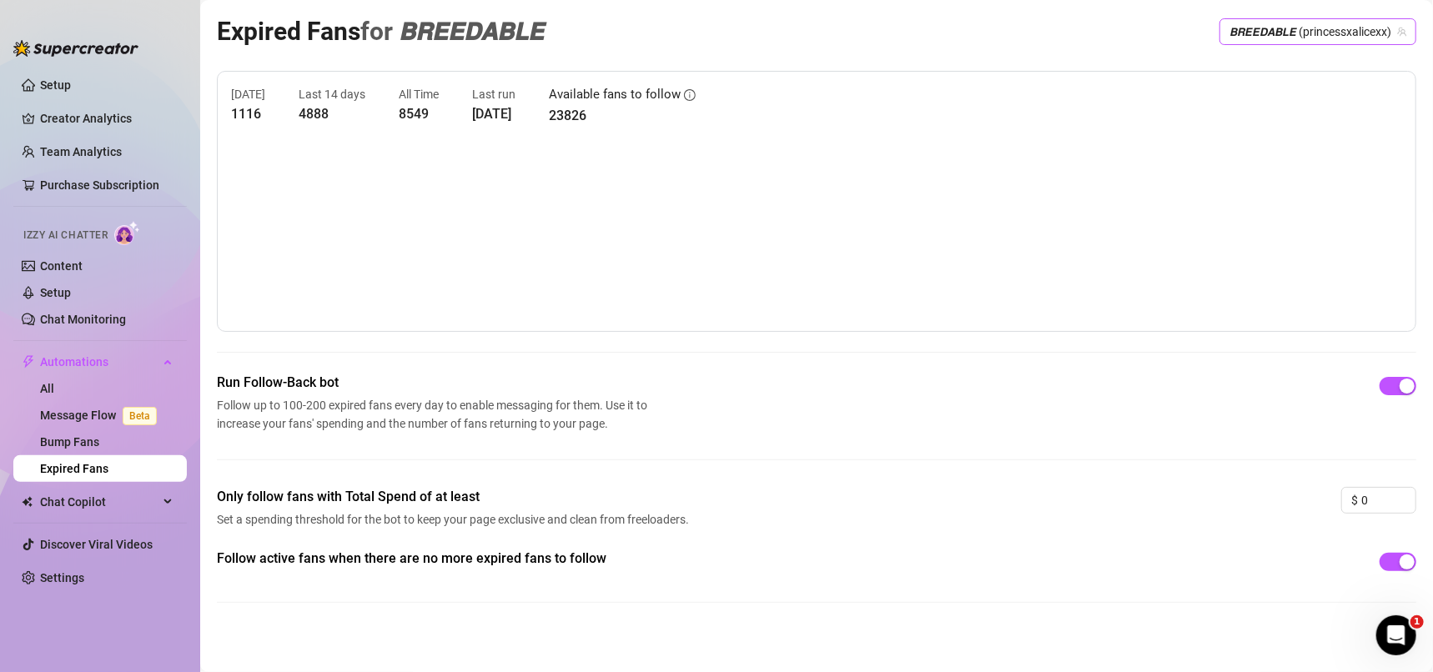
click at [1283, 35] on span "𝘽𝙍𝙀𝙀𝘿𝘼𝘽𝙇𝙀 (princessxalicexx)" at bounding box center [1318, 31] width 177 height 25
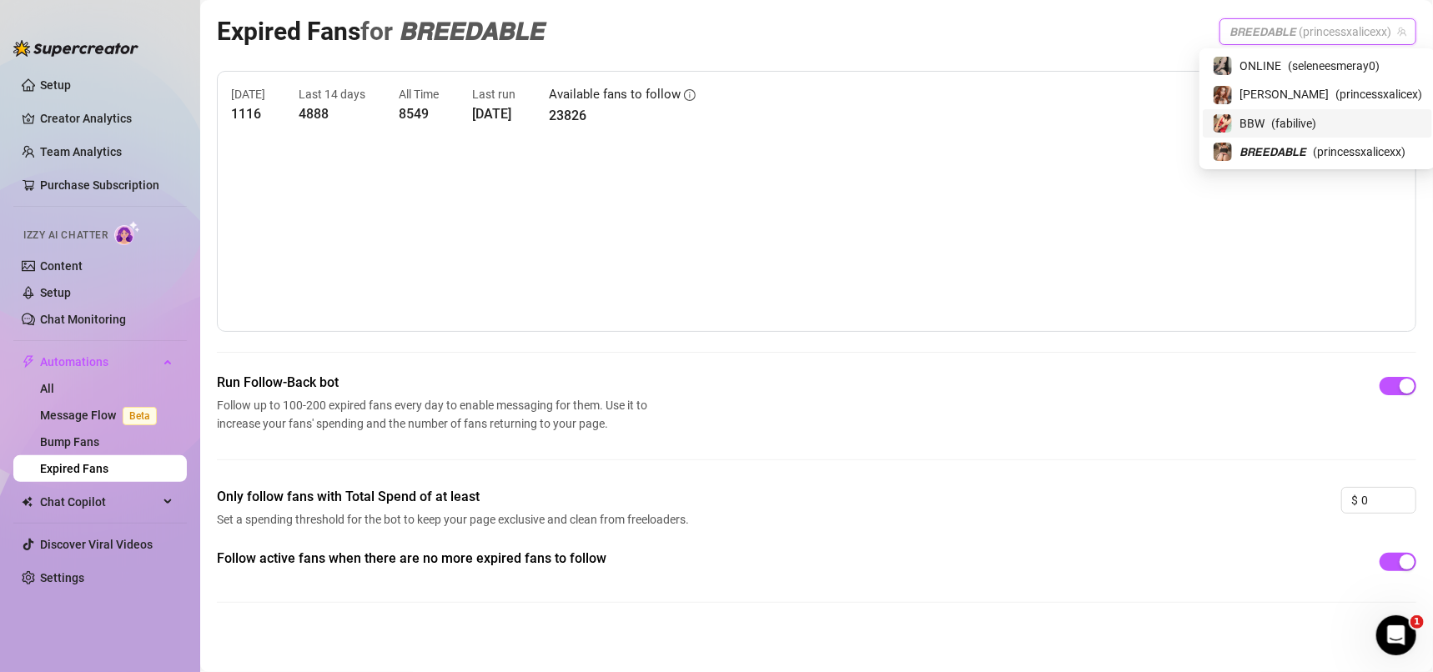
drag, startPoint x: 1297, startPoint y: 93, endPoint x: 1302, endPoint y: 115, distance: 22.3
click at [1302, 115] on div "ONLINE ( seleneesmeray0 ) [PERSON_NAME] ( princessxalicex ) BBW ( fabilive ) 𝘽𝙍…" at bounding box center [1317, 109] width 229 height 114
click at [1319, 118] on div "BBW ( fabilive )" at bounding box center [1317, 123] width 209 height 20
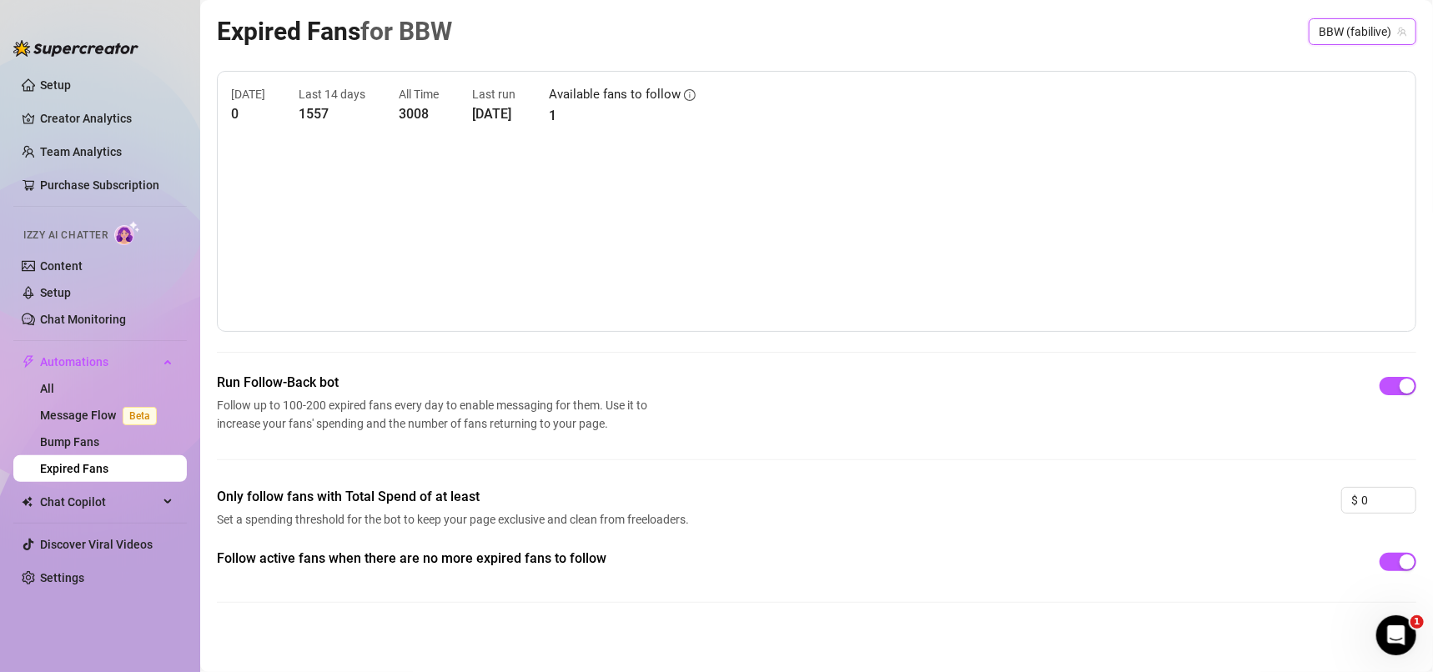
click at [1331, 39] on span "BBW (fabilive)" at bounding box center [1363, 31] width 88 height 25
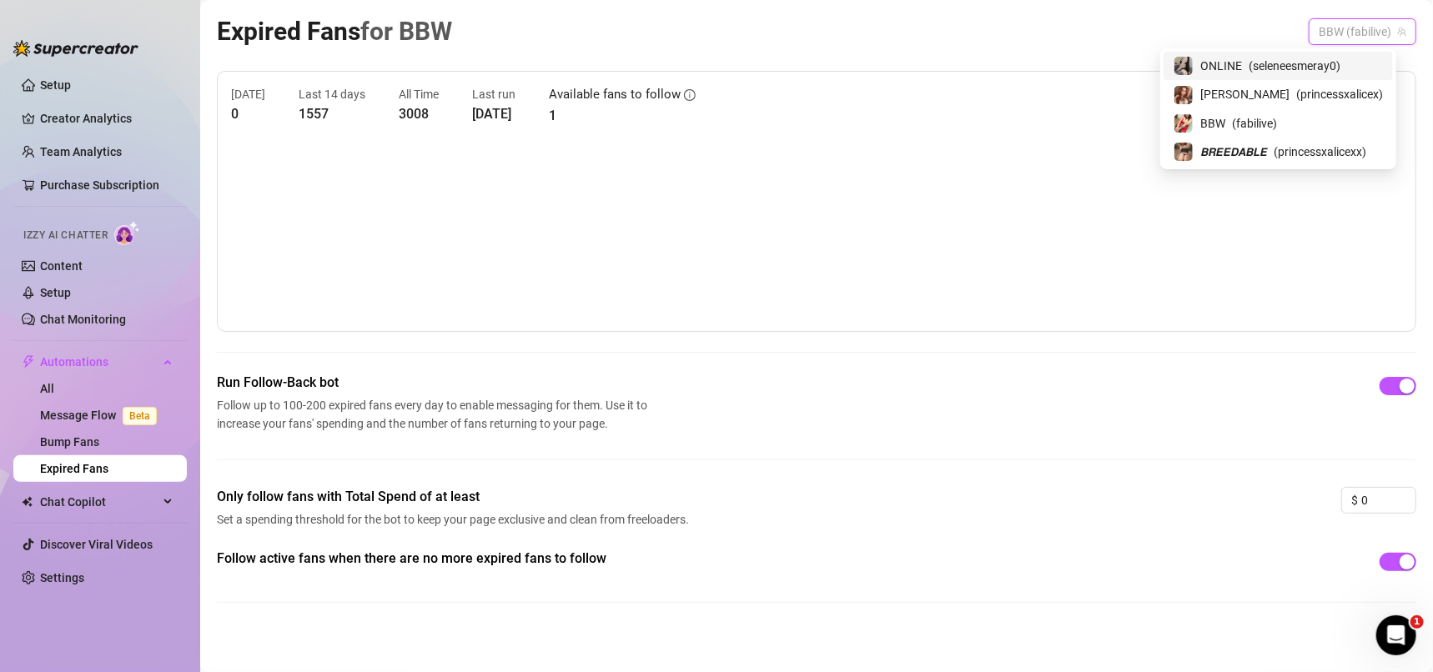
click at [1278, 68] on span "( seleneesmeray0 )" at bounding box center [1295, 66] width 92 height 18
